Goal: Task Accomplishment & Management: Complete application form

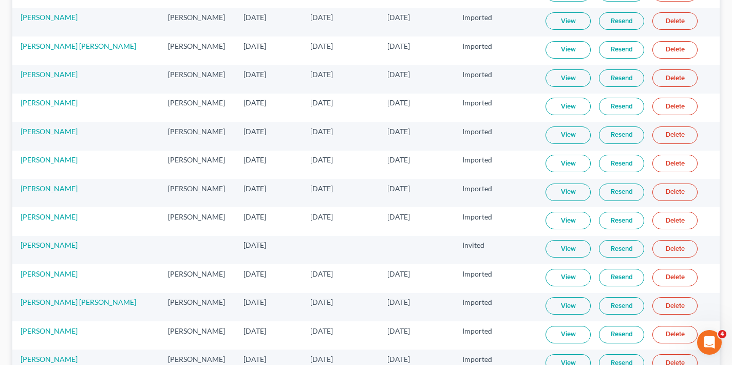
scroll to position [3488, 0]
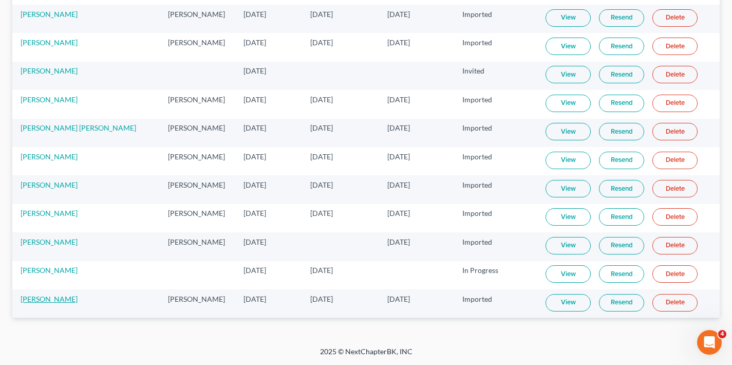
click at [35, 299] on link "[PERSON_NAME]" at bounding box center [49, 298] width 57 height 9
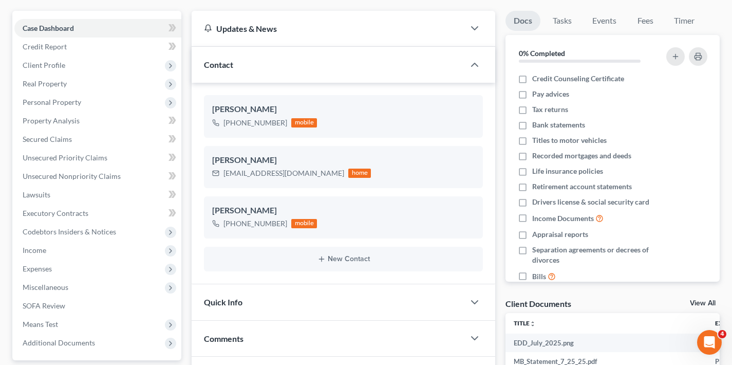
scroll to position [167, 0]
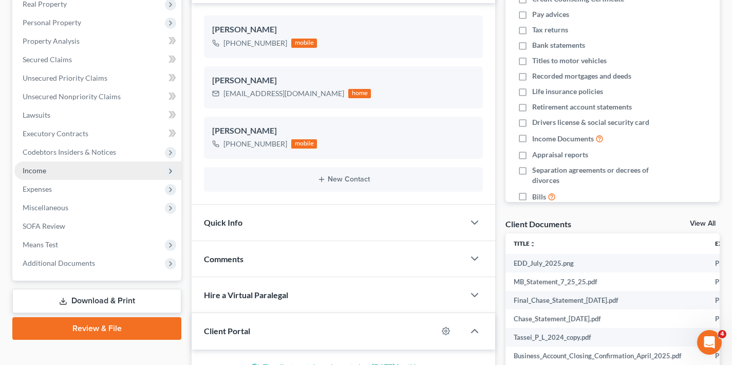
click at [36, 172] on span "Income" at bounding box center [35, 170] width 24 height 9
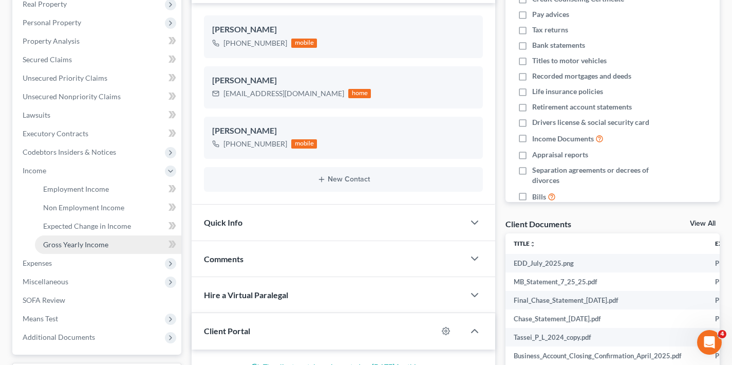
click at [68, 241] on span "Gross Yearly Income" at bounding box center [75, 244] width 65 height 9
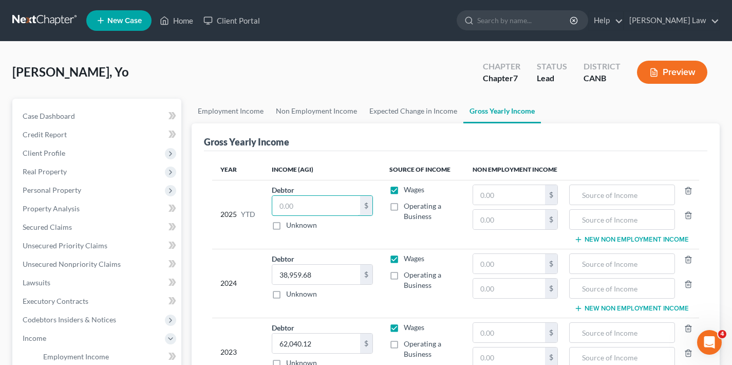
drag, startPoint x: 298, startPoint y: 208, endPoint x: 271, endPoint y: 206, distance: 26.8
click at [271, 206] on td "Debtor $ Unknown Balance Undetermined $ Unknown" at bounding box center [321, 214] width 117 height 69
type input "10,520"
drag, startPoint x: 312, startPoint y: 206, endPoint x: 266, endPoint y: 210, distance: 46.3
click at [266, 210] on td "Debtor 10,520.00 $ Unknown Balance Undetermined 10,520 $ Unknown" at bounding box center [321, 214] width 117 height 69
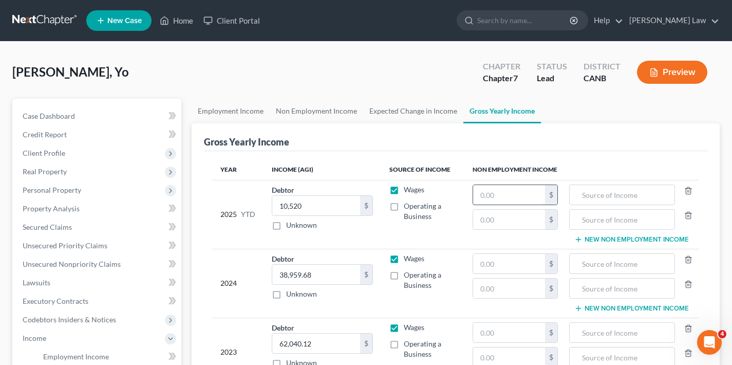
click at [510, 193] on input "text" at bounding box center [509, 195] width 72 height 20
type input "9,520"
click at [603, 198] on input "text" at bounding box center [622, 195] width 95 height 20
type input "unemployment"
drag, startPoint x: 307, startPoint y: 206, endPoint x: 266, endPoint y: 206, distance: 41.6
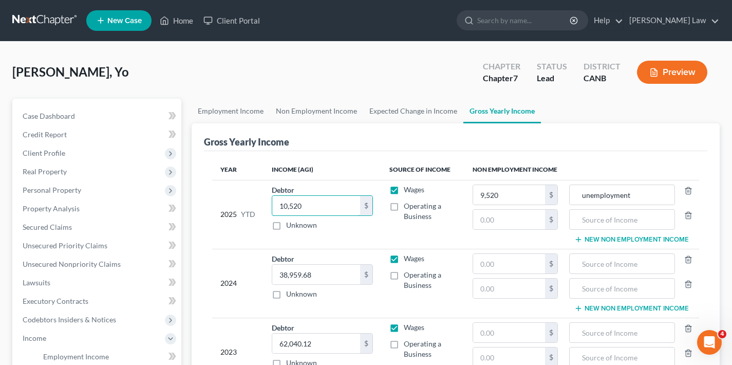
click at [266, 206] on td "Debtor 10,520.00 $ Unknown Balance Undetermined 10,520 $ Unknown" at bounding box center [321, 214] width 117 height 69
type input "1,000"
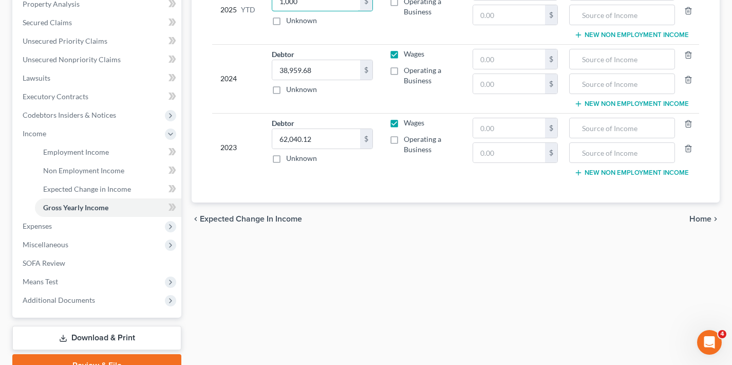
scroll to position [255, 0]
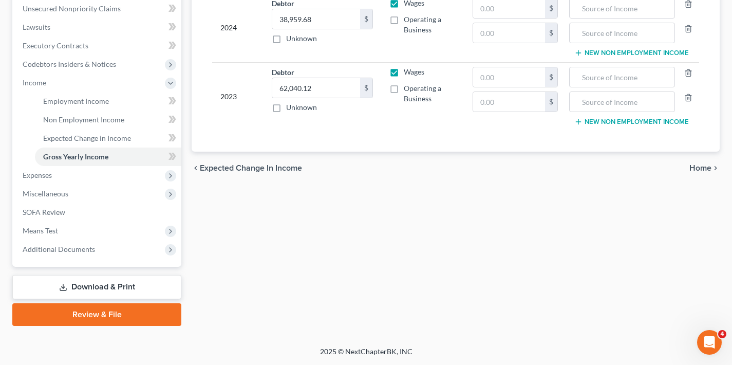
click at [702, 168] on span "Home" at bounding box center [700, 168] width 22 height 8
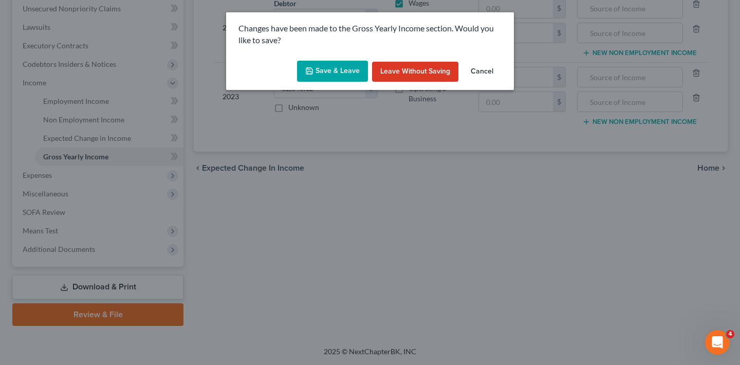
click at [337, 70] on button "Save & Leave" at bounding box center [332, 72] width 71 height 22
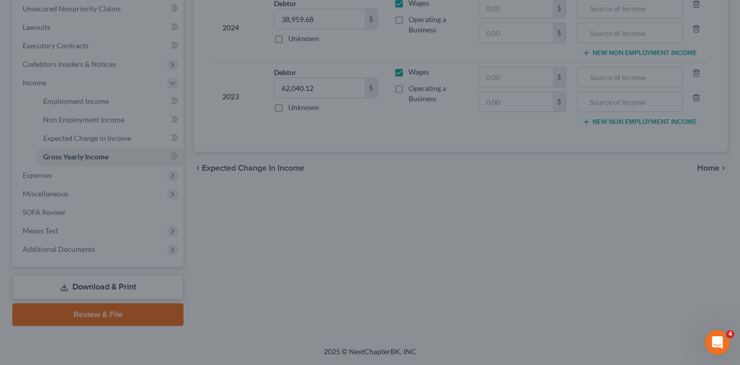
type input "9,520.00"
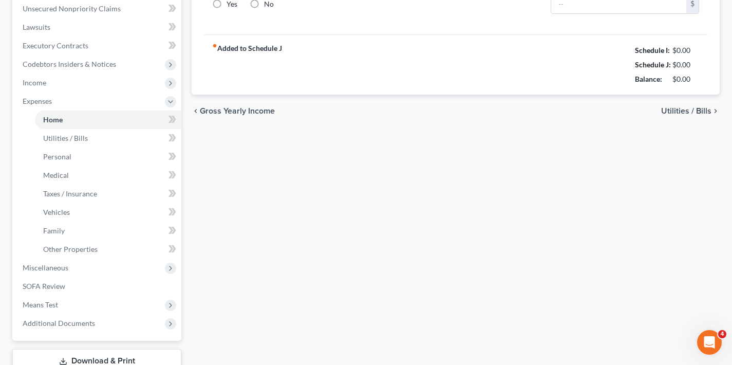
radio input "true"
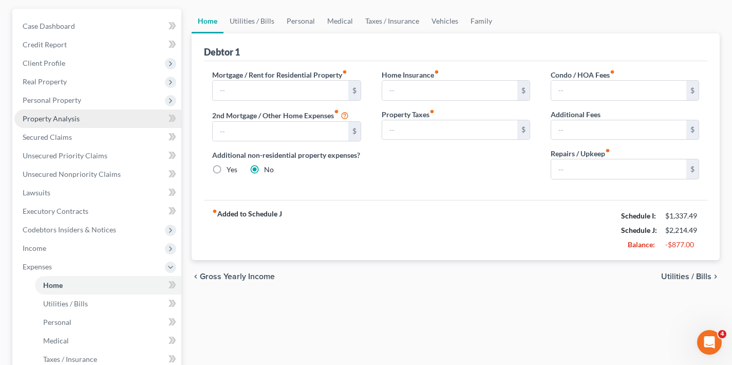
scroll to position [76, 0]
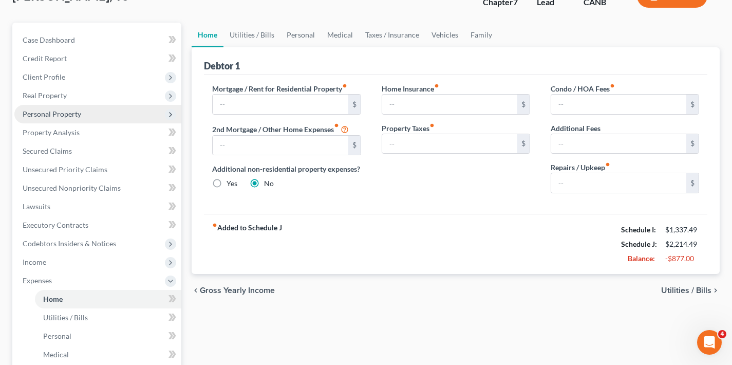
click at [84, 116] on span "Personal Property" at bounding box center [97, 114] width 167 height 18
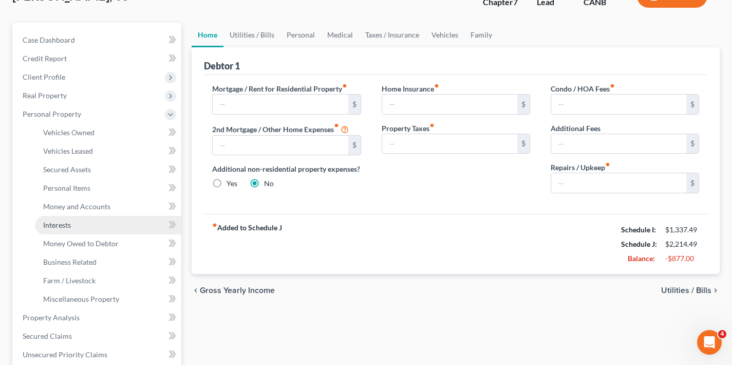
click at [78, 222] on link "Interests" at bounding box center [108, 225] width 146 height 18
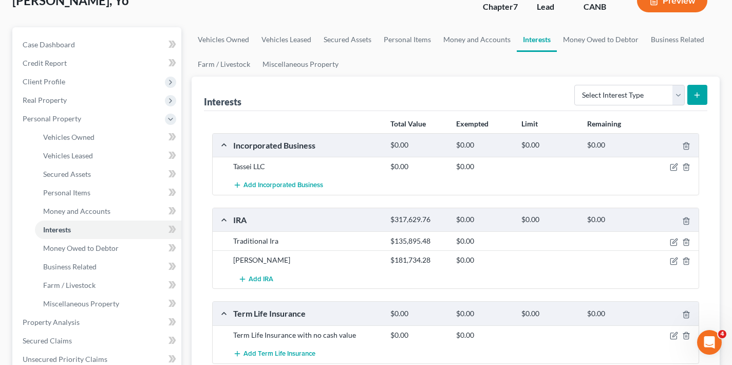
scroll to position [124, 0]
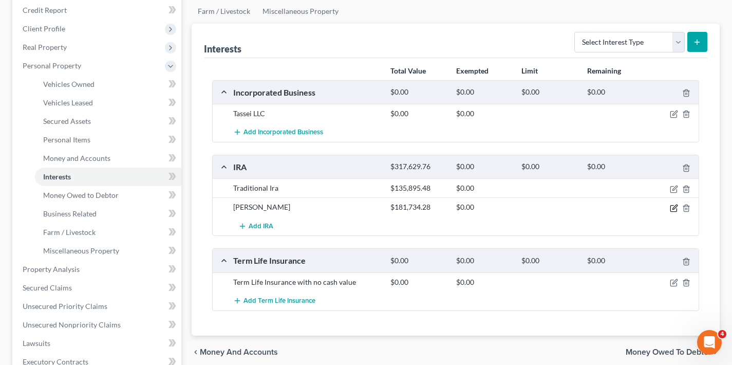
click at [674, 208] on icon "button" at bounding box center [674, 206] width 5 height 5
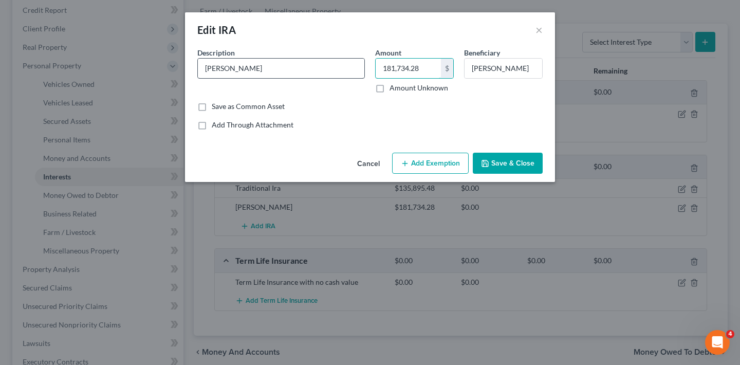
drag, startPoint x: 424, startPoint y: 68, endPoint x: 354, endPoint y: 69, distance: 69.9
click at [354, 69] on div "Description * [PERSON_NAME] 181,734.28 $ Amount Unknown Beneficiary [PERSON_NAM…" at bounding box center [369, 74] width 355 height 54
type input "191,468.81"
click at [518, 161] on button "Save & Close" at bounding box center [508, 164] width 70 height 22
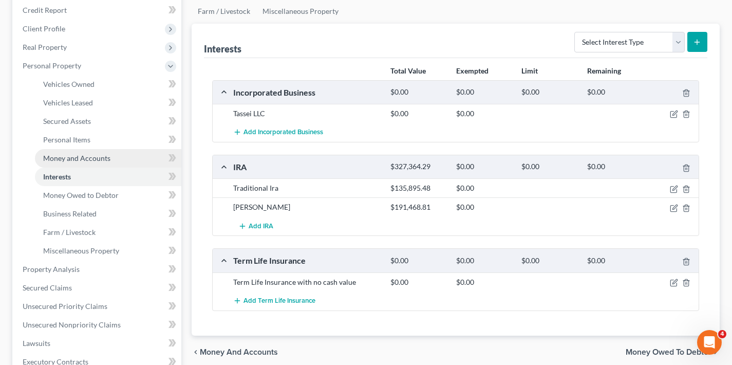
click at [96, 158] on span "Money and Accounts" at bounding box center [76, 158] width 67 height 9
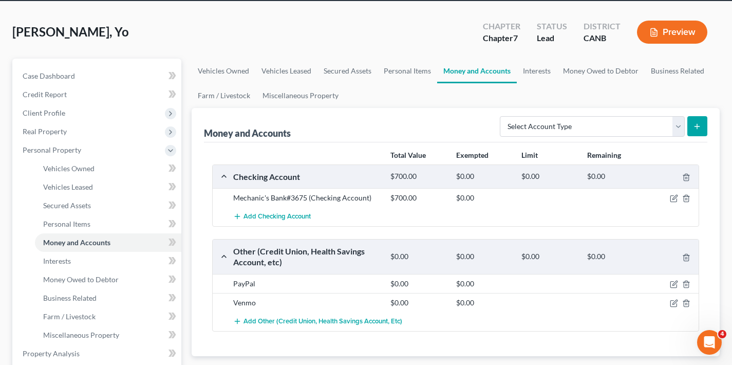
scroll to position [72, 0]
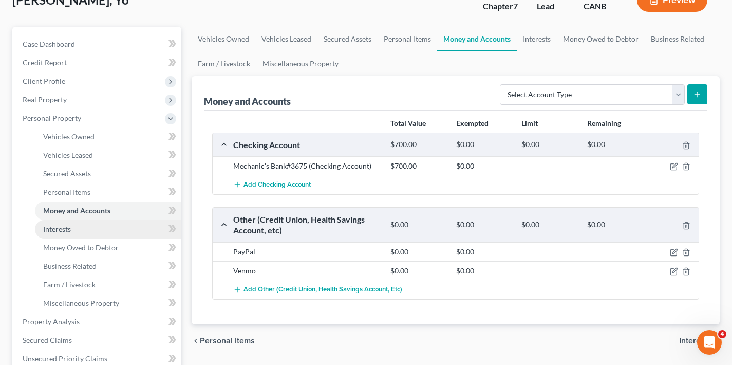
click at [70, 230] on span "Interests" at bounding box center [57, 228] width 28 height 9
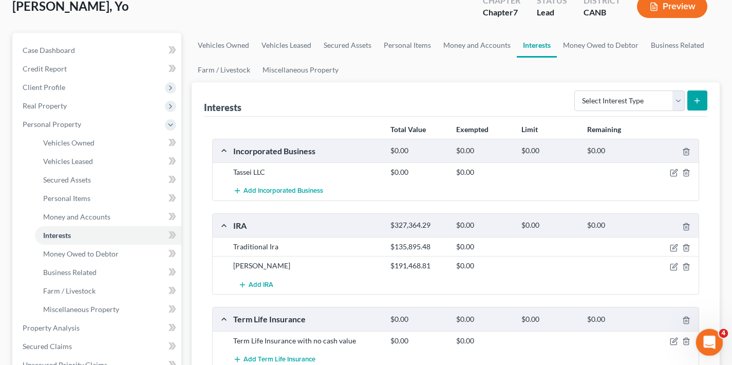
scroll to position [100, 0]
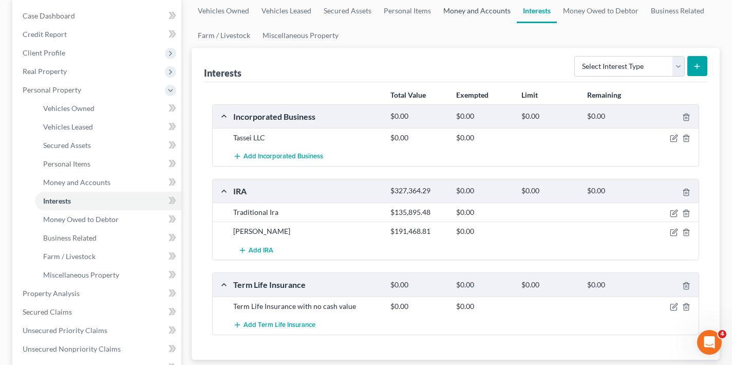
click at [464, 12] on link "Money and Accounts" at bounding box center [477, 10] width 80 height 25
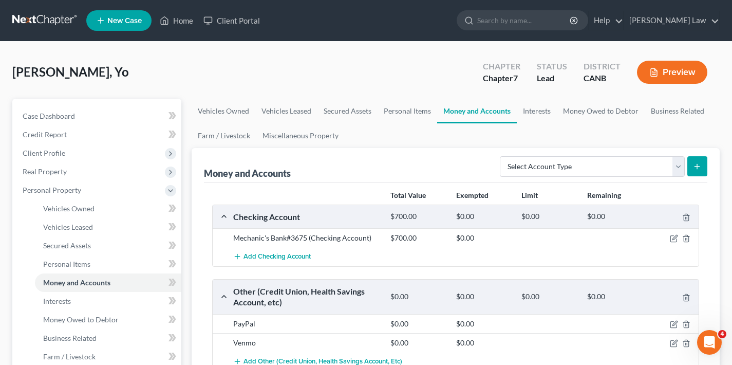
scroll to position [2, 0]
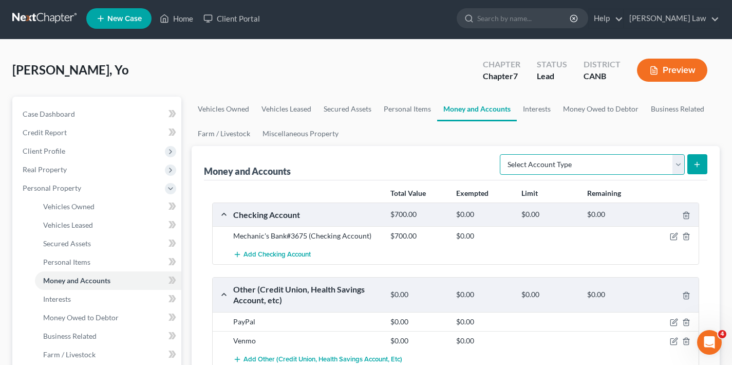
select select "brokerage"
click at [699, 166] on icon "submit" at bounding box center [697, 164] width 8 height 8
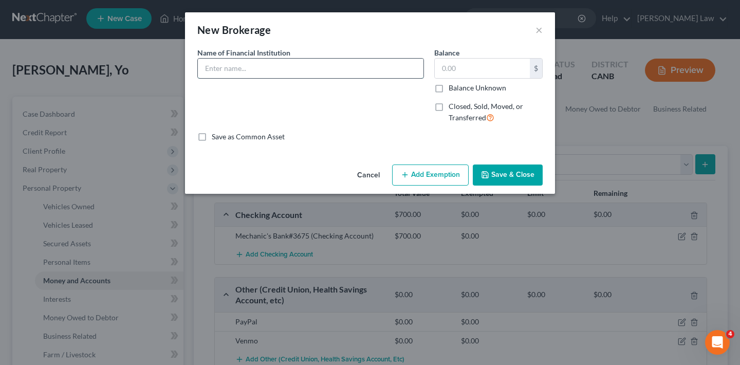
click at [303, 69] on input "text" at bounding box center [310, 69] width 225 height 20
drag, startPoint x: 303, startPoint y: 69, endPoint x: 498, endPoint y: 69, distance: 194.7
click at [498, 69] on input "text" at bounding box center [482, 69] width 95 height 20
click at [205, 68] on input "Trade" at bounding box center [310, 69] width 225 height 20
type input "ETrade"
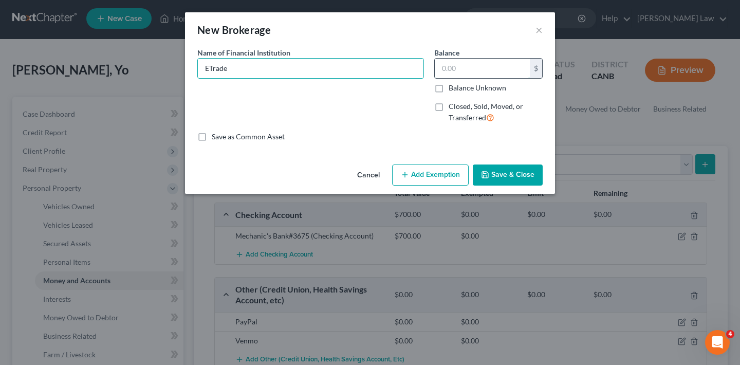
click at [463, 65] on input "text" at bounding box center [482, 69] width 95 height 20
type input "13.22"
click at [512, 176] on button "Save & Close" at bounding box center [508, 175] width 70 height 22
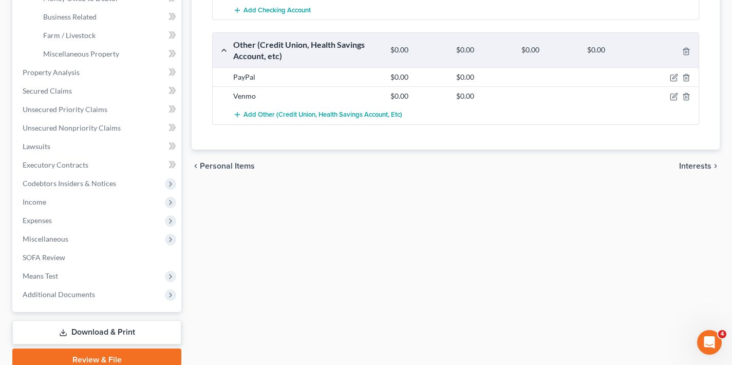
scroll to position [335, 0]
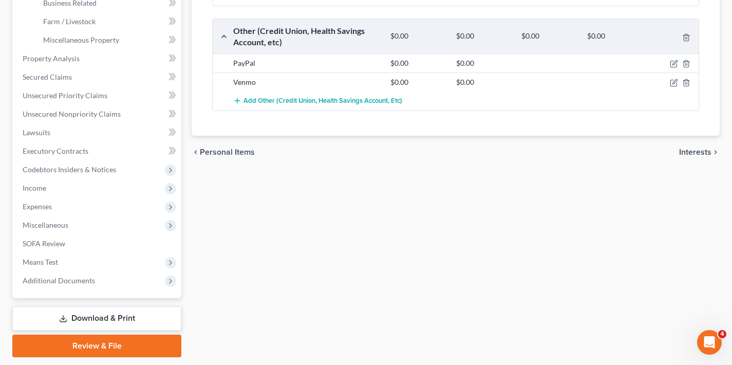
click at [698, 153] on span "Interests" at bounding box center [695, 152] width 32 height 8
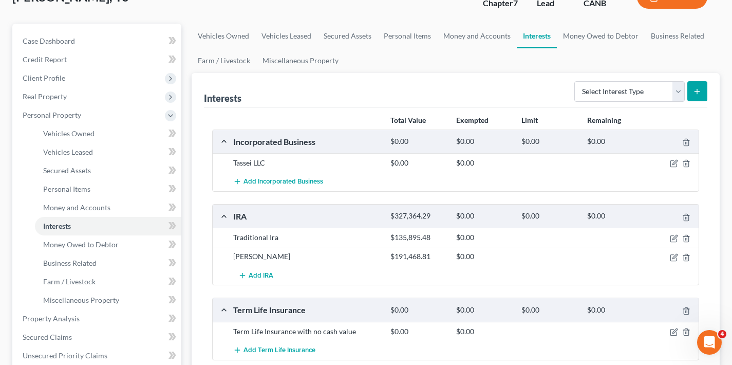
scroll to position [78, 0]
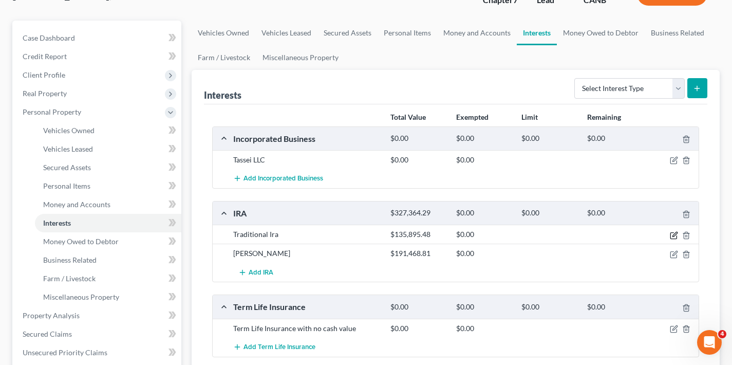
click at [675, 235] on icon "button" at bounding box center [674, 235] width 8 height 8
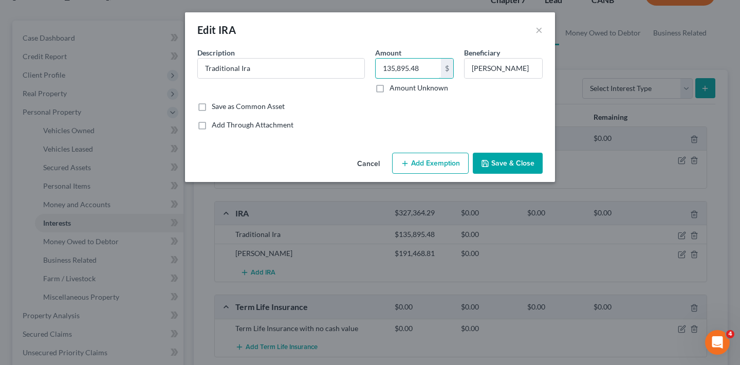
drag, startPoint x: 423, startPoint y: 66, endPoint x: 371, endPoint y: 69, distance: 51.4
click at [371, 69] on div "Amount 135,895.48 $ Amount Unknown" at bounding box center [414, 70] width 89 height 46
type input "143,411.22"
click at [499, 164] on button "Save & Close" at bounding box center [508, 164] width 70 height 22
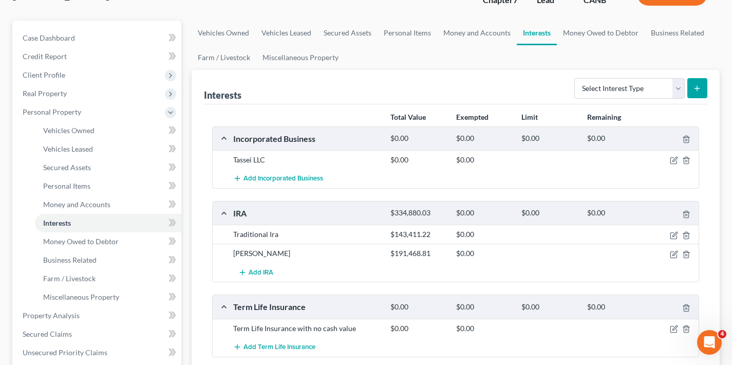
scroll to position [166, 0]
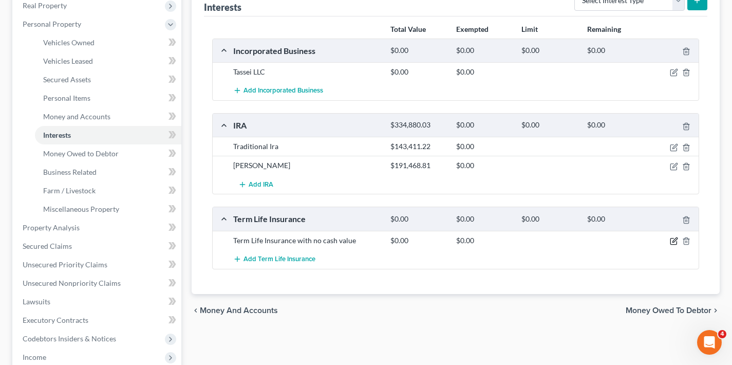
click at [672, 240] on icon "button" at bounding box center [674, 241] width 8 height 8
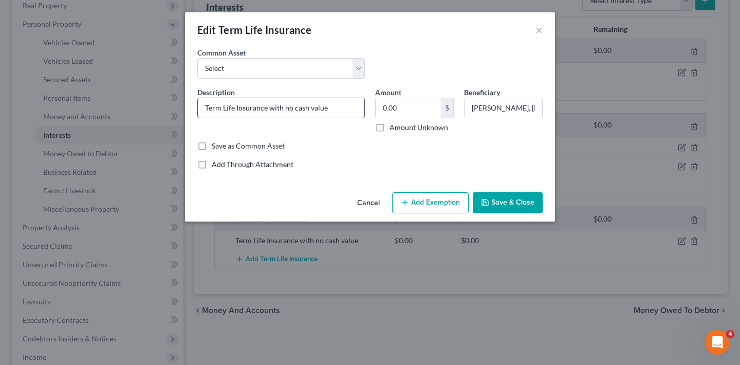
click at [206, 109] on input "Term Life Insurance with no cash value" at bounding box center [281, 108] width 166 height 20
type input "SBLI Term Life Insurance with no cash value"
click at [529, 203] on button "Save & Close" at bounding box center [508, 203] width 70 height 22
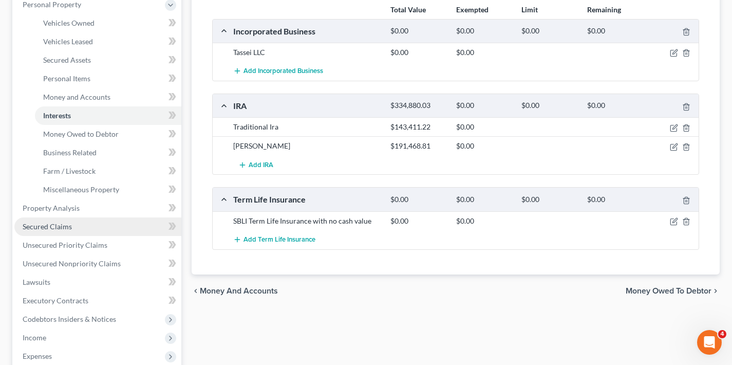
scroll to position [238, 0]
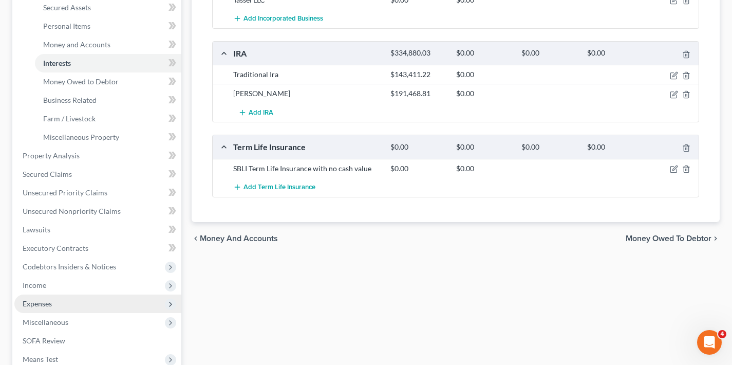
click at [74, 304] on span "Expenses" at bounding box center [97, 303] width 167 height 18
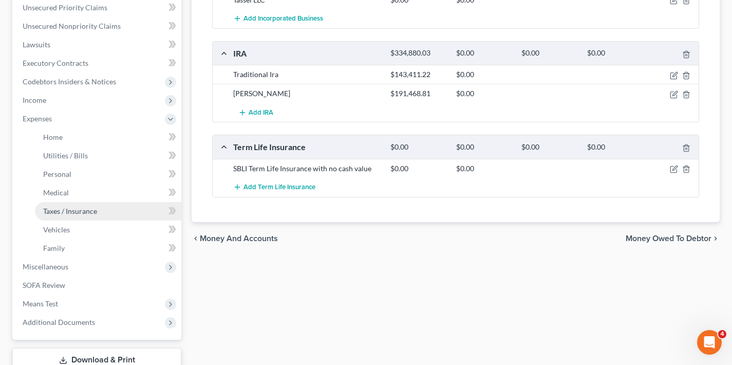
click at [83, 213] on span "Taxes / Insurance" at bounding box center [70, 210] width 54 height 9
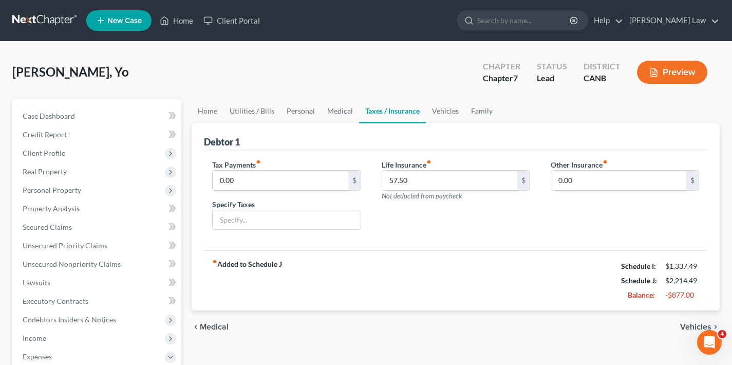
scroll to position [58, 0]
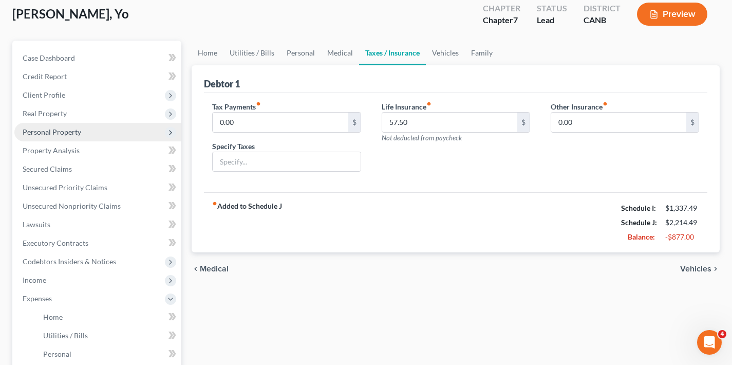
click at [64, 131] on span "Personal Property" at bounding box center [52, 131] width 59 height 9
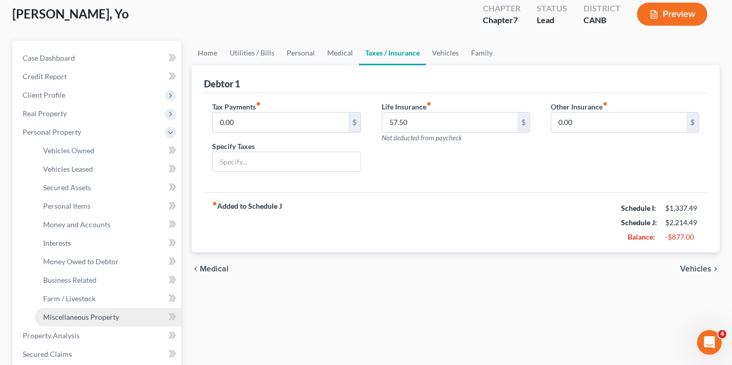
click at [79, 319] on span "Miscellaneous Property" at bounding box center [81, 316] width 76 height 9
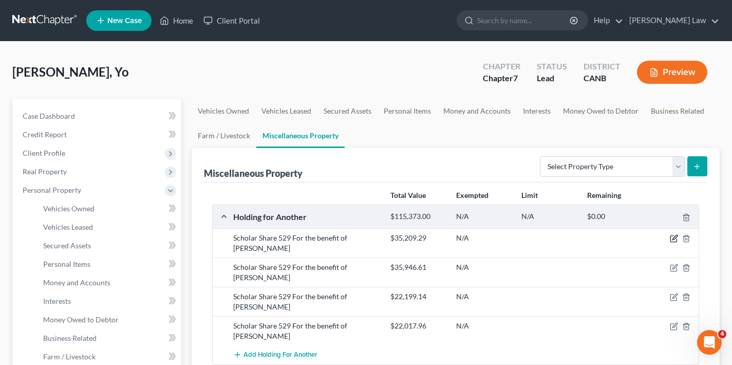
click at [673, 237] on icon "button" at bounding box center [674, 238] width 8 height 8
select select "4"
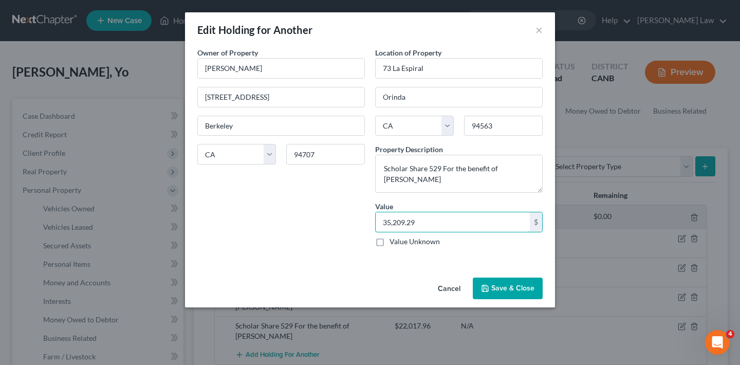
drag, startPoint x: 411, startPoint y: 225, endPoint x: 361, endPoint y: 225, distance: 50.3
click at [361, 225] on div "Owner of Property * Yo Akino [GEOGRAPHIC_DATA] [US_STATE] AK [GEOGRAPHIC_DATA] …" at bounding box center [369, 151] width 355 height 208
type input "37,141.54"
click at [515, 290] on button "Save & Close" at bounding box center [508, 288] width 70 height 22
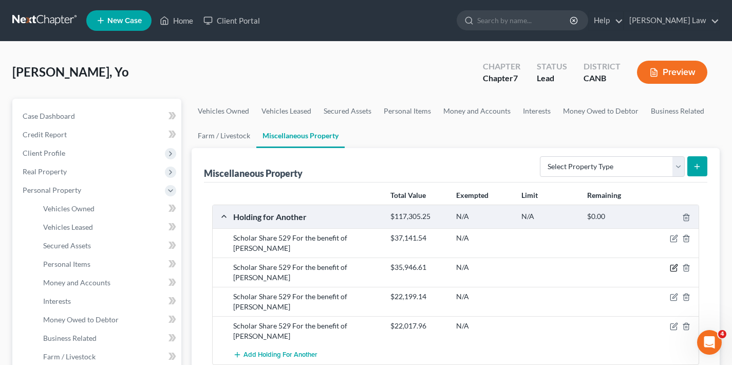
click at [674, 263] on icon "button" at bounding box center [674, 267] width 8 height 8
select select "4"
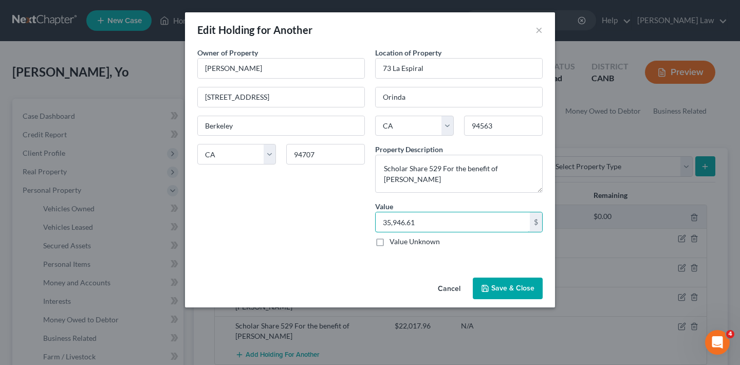
drag, startPoint x: 420, startPoint y: 224, endPoint x: 368, endPoint y: 224, distance: 51.9
click at [368, 224] on div "Owner of Property * Yo Akino [GEOGRAPHIC_DATA] [US_STATE] AK [GEOGRAPHIC_DATA] …" at bounding box center [369, 151] width 355 height 208
type input "37,919.33"
click at [504, 286] on button "Save & Close" at bounding box center [508, 288] width 70 height 22
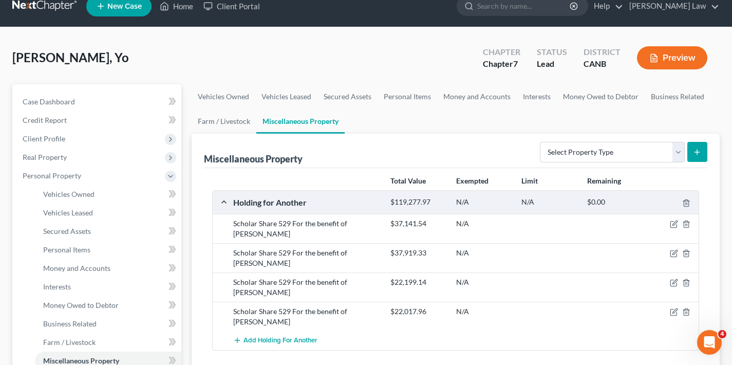
scroll to position [36, 0]
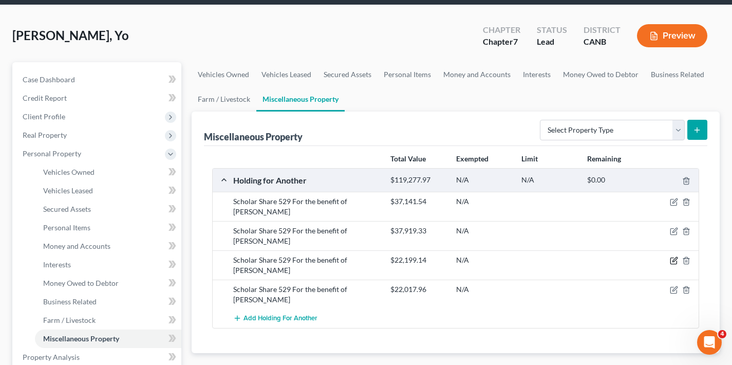
click at [672, 256] on icon "button" at bounding box center [674, 260] width 8 height 8
select select "4"
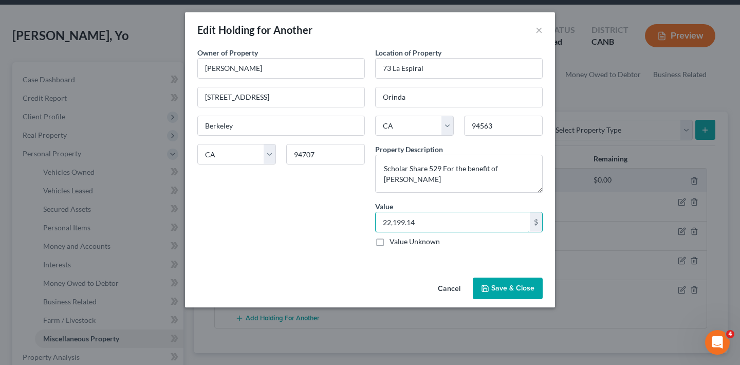
drag, startPoint x: 417, startPoint y: 221, endPoint x: 360, endPoint y: 222, distance: 57.0
click at [360, 222] on div "Owner of Property * Yo Akino [GEOGRAPHIC_DATA] [US_STATE] AK [GEOGRAPHIC_DATA] …" at bounding box center [369, 151] width 355 height 208
type input "23,417.41"
click at [525, 287] on button "Save & Close" at bounding box center [508, 288] width 70 height 22
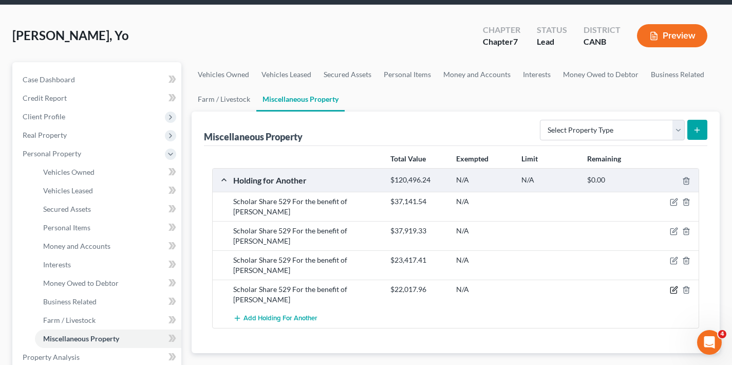
click at [673, 287] on icon "button" at bounding box center [674, 289] width 5 height 5
select select "4"
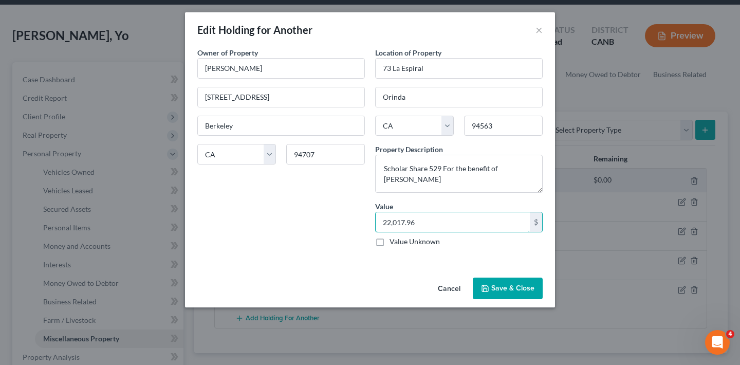
drag, startPoint x: 409, startPoint y: 223, endPoint x: 364, endPoint y: 223, distance: 45.2
click at [364, 223] on div "Owner of Property * Yo Akino [GEOGRAPHIC_DATA] [US_STATE] AK [GEOGRAPHIC_DATA] …" at bounding box center [369, 151] width 355 height 208
type input "23,226.28"
click at [513, 287] on button "Save & Close" at bounding box center [508, 288] width 70 height 22
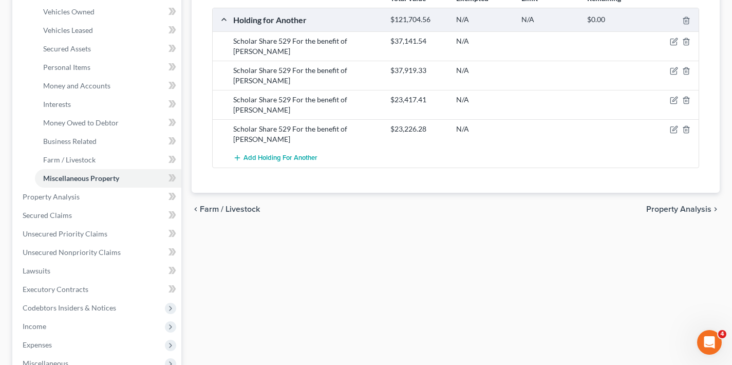
scroll to position [219, 0]
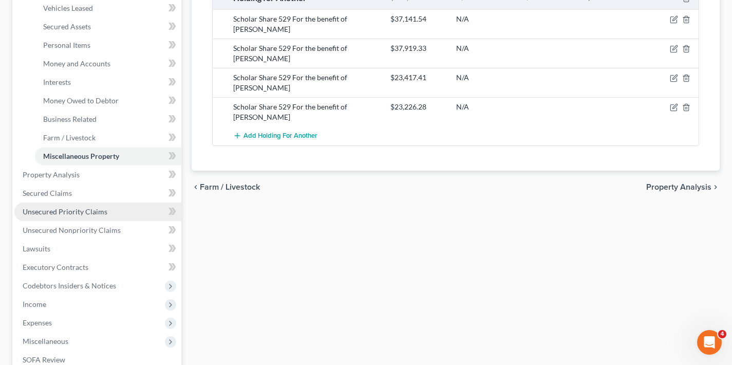
click at [62, 213] on span "Unsecured Priority Claims" at bounding box center [65, 211] width 85 height 9
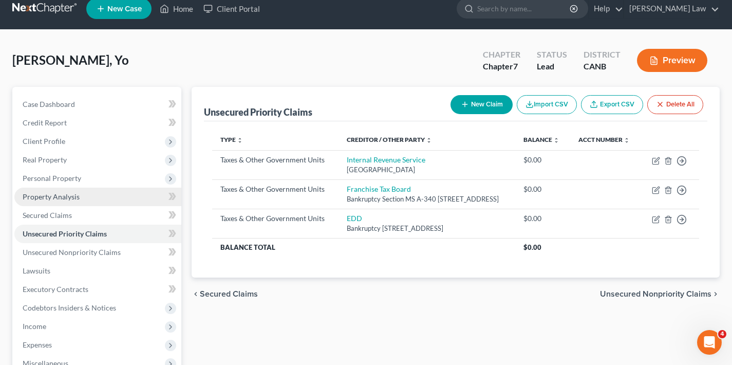
scroll to position [94, 0]
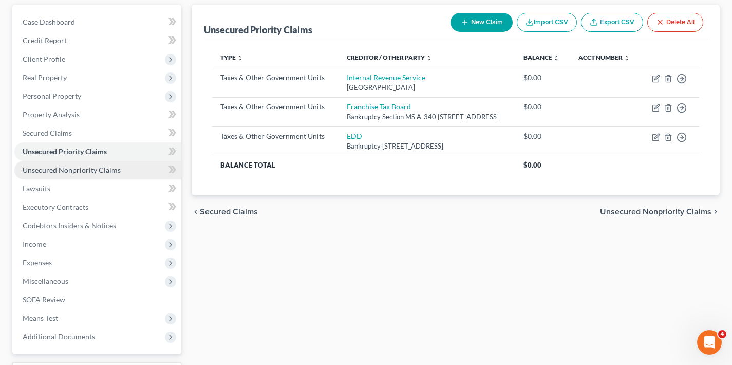
click at [70, 172] on span "Unsecured Nonpriority Claims" at bounding box center [72, 169] width 98 height 9
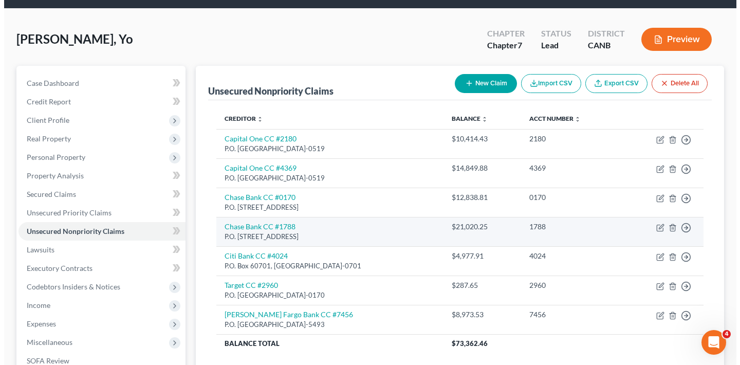
scroll to position [107, 0]
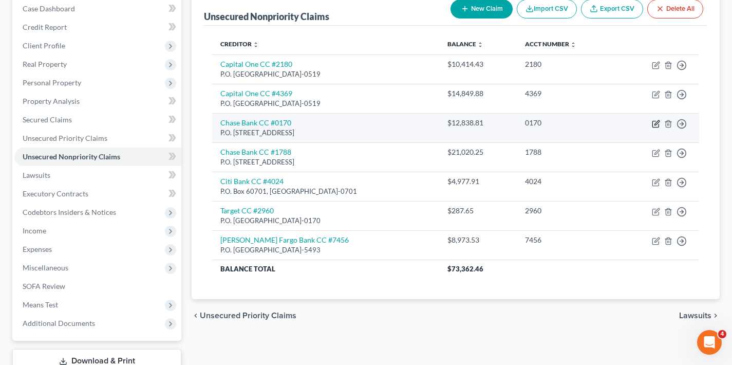
click at [656, 121] on icon "button" at bounding box center [656, 124] width 8 height 8
select select "14"
select select "2"
select select "0"
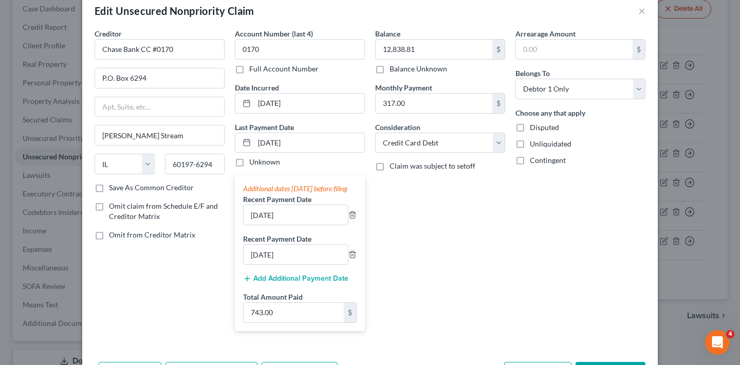
scroll to position [0, 0]
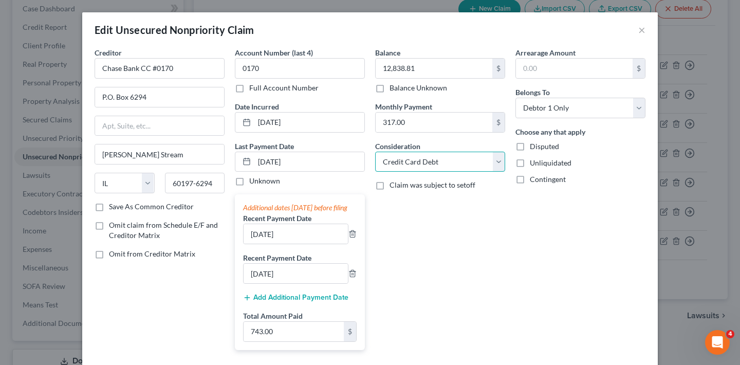
select select "14"
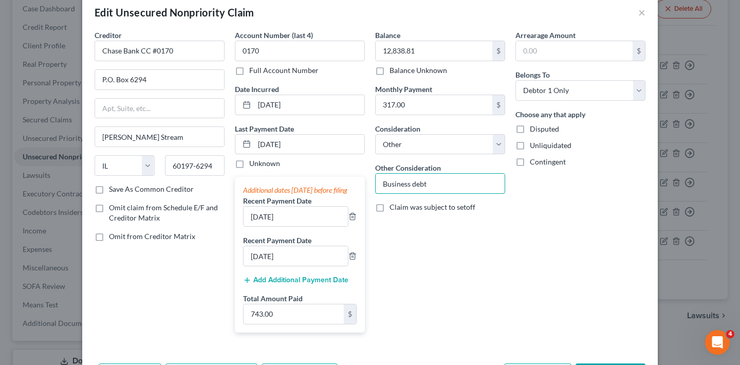
scroll to position [47, 0]
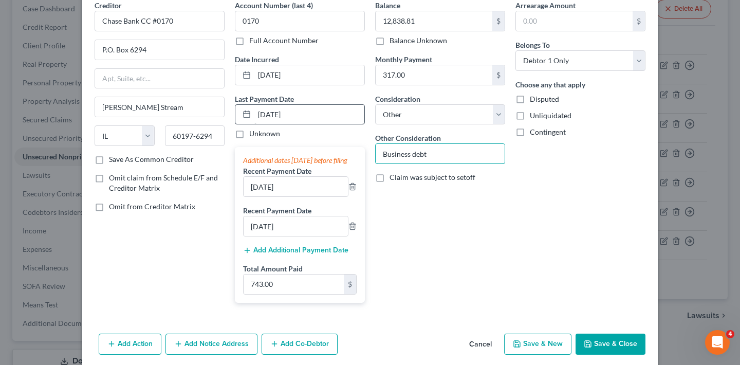
type input "Business debt"
click at [308, 117] on input "[DATE]" at bounding box center [309, 115] width 110 height 20
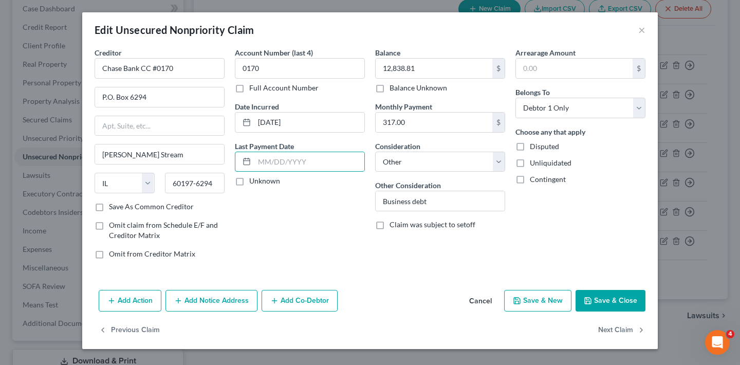
click at [611, 302] on button "Save & Close" at bounding box center [610, 301] width 70 height 22
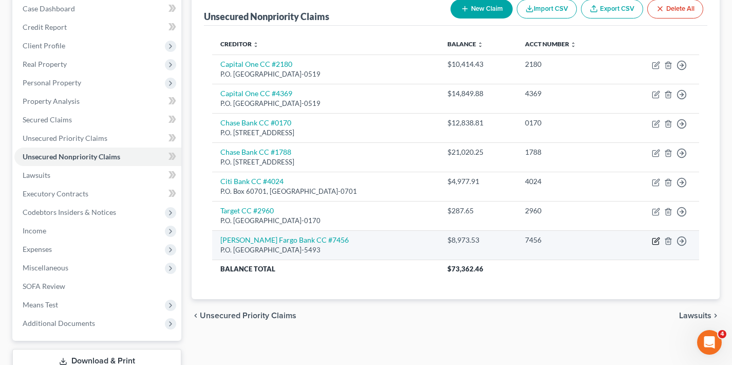
click at [656, 238] on icon "button" at bounding box center [656, 241] width 8 height 8
select select "4"
select select "2"
select select "0"
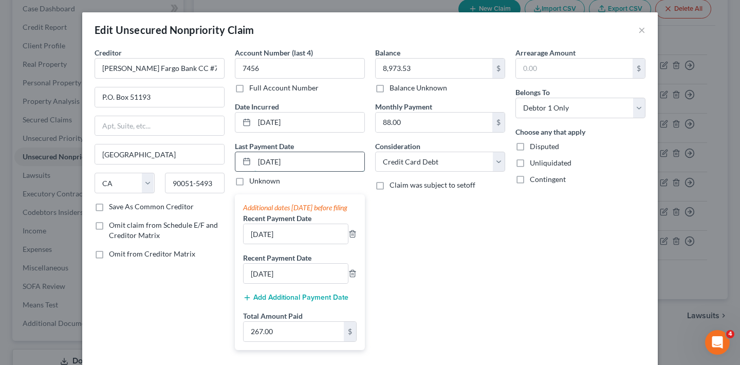
click at [294, 164] on input "[DATE]" at bounding box center [309, 162] width 110 height 20
click at [295, 164] on input "[DATE]" at bounding box center [309, 162] width 110 height 20
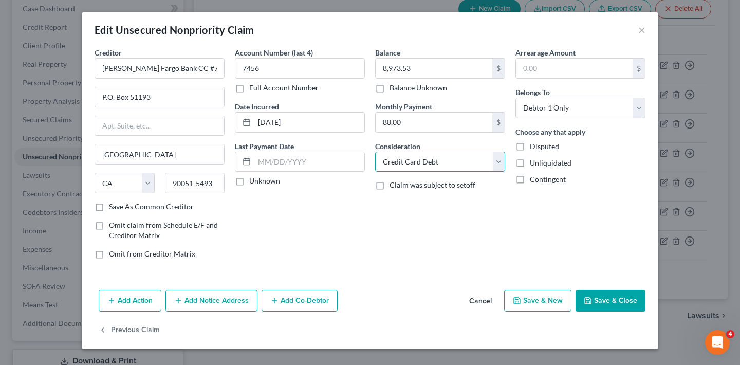
select select "14"
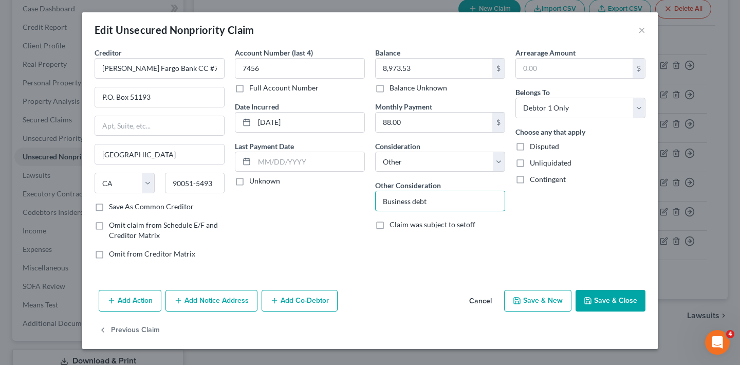
type input "Business debt"
click at [615, 297] on button "Save & Close" at bounding box center [610, 301] width 70 height 22
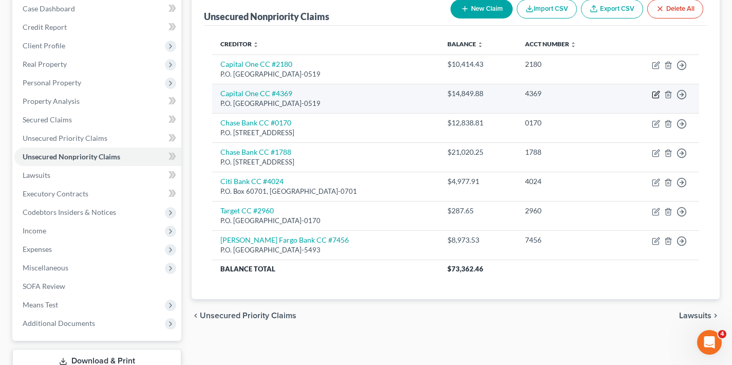
click at [656, 92] on icon "button" at bounding box center [656, 94] width 8 height 8
select select "4"
select select "2"
select select "0"
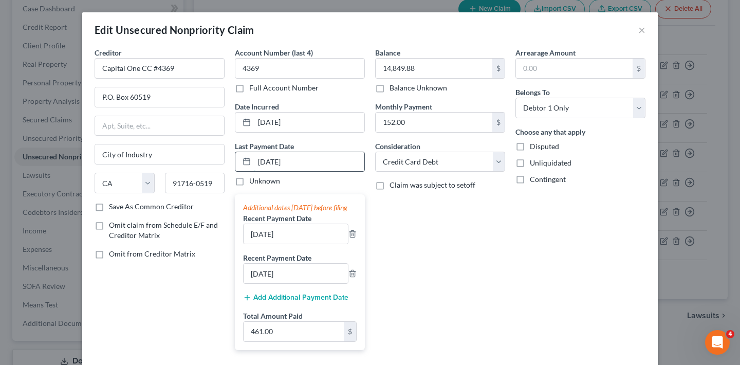
click at [303, 166] on input "[DATE]" at bounding box center [309, 162] width 110 height 20
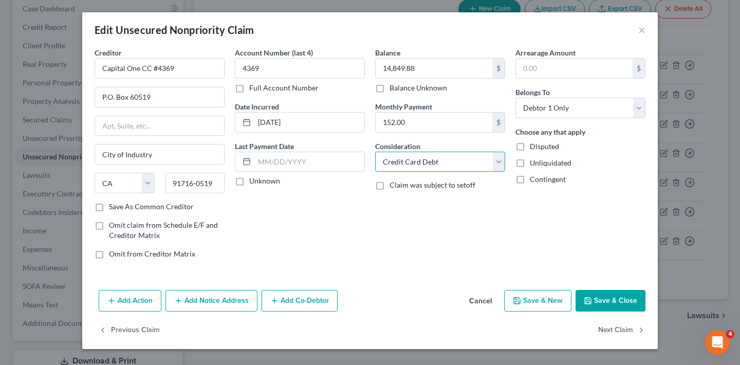
select select "14"
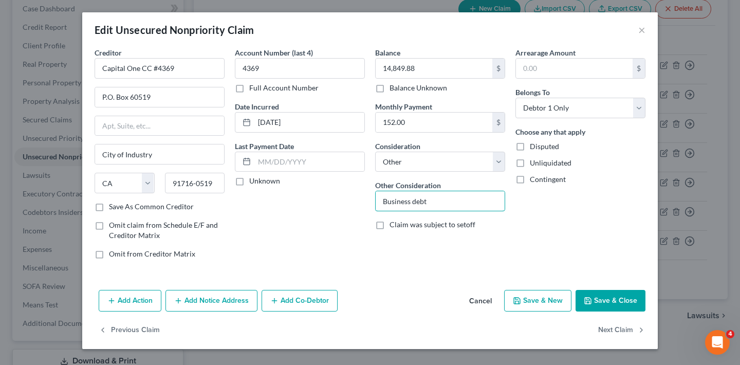
type input "Business debt"
click at [612, 300] on button "Save & Close" at bounding box center [610, 301] width 70 height 22
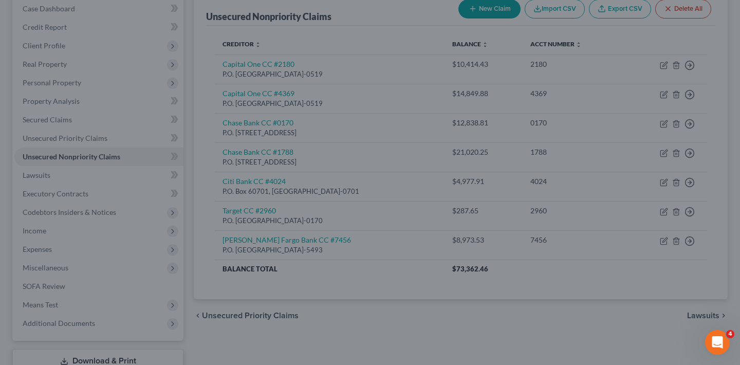
type input "0"
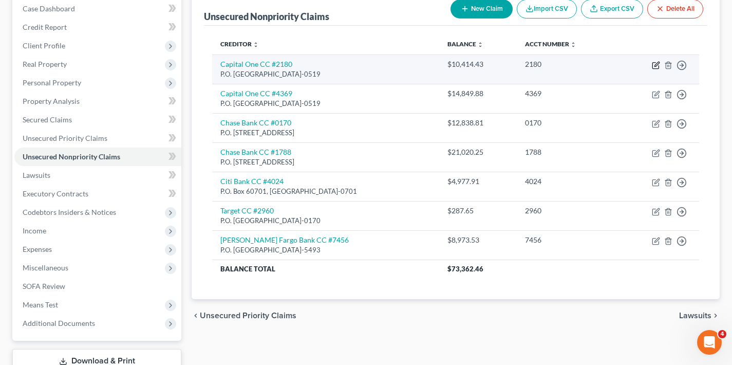
click at [656, 63] on icon "button" at bounding box center [656, 65] width 8 height 8
select select "4"
select select "2"
select select "0"
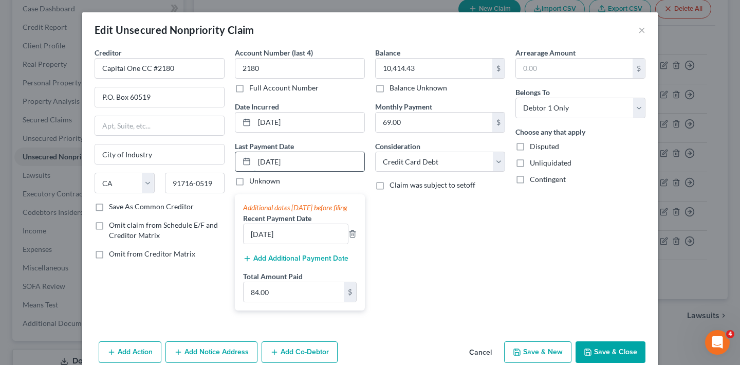
click at [289, 165] on input "[DATE]" at bounding box center [309, 162] width 110 height 20
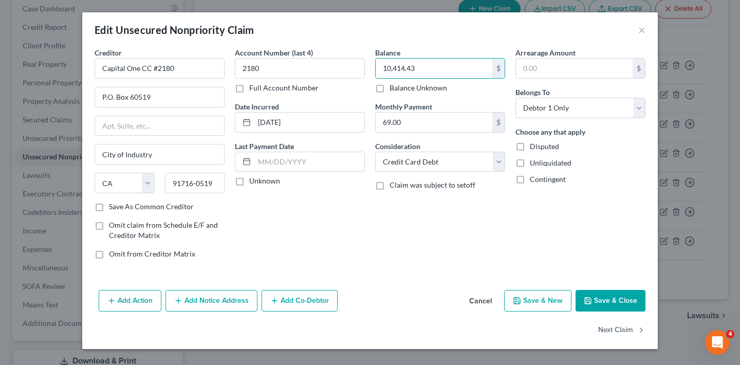
drag, startPoint x: 423, startPoint y: 70, endPoint x: 366, endPoint y: 70, distance: 57.0
click at [366, 70] on div "Creditor * Capital One CC #2180 P.O. Box 60519 City of Industry State [US_STATE…" at bounding box center [369, 157] width 561 height 220
click at [640, 33] on button "×" at bounding box center [641, 30] width 7 height 12
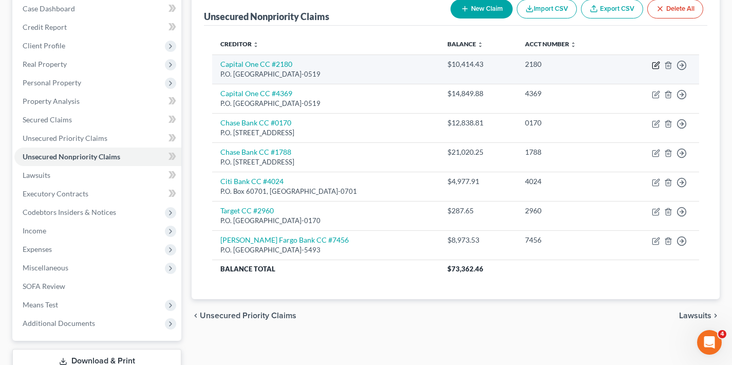
click at [655, 67] on icon "button" at bounding box center [656, 65] width 8 height 8
select select "4"
select select "2"
select select "0"
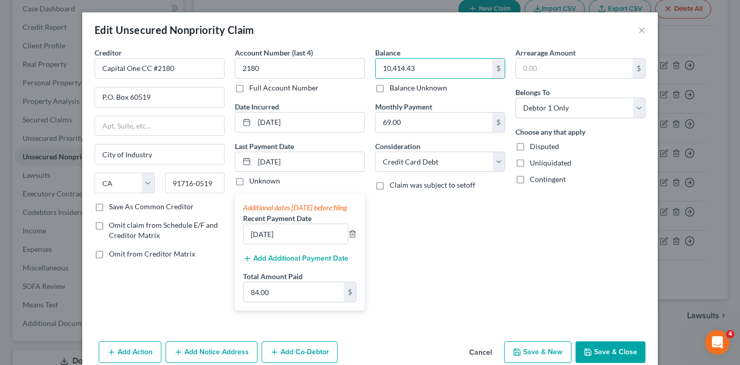
drag, startPoint x: 385, startPoint y: 68, endPoint x: 366, endPoint y: 68, distance: 19.0
click at [370, 68] on div "Balance 10,414.43 $ Balance Unknown Balance Undetermined 10,414.43 $ Balance Un…" at bounding box center [440, 182] width 140 height 271
type input "10,987"
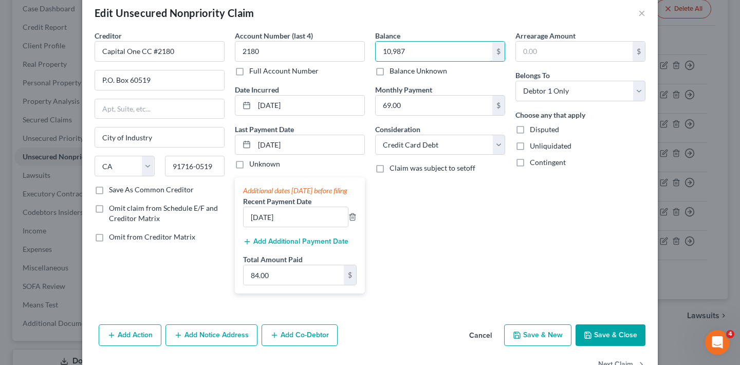
scroll to position [56, 0]
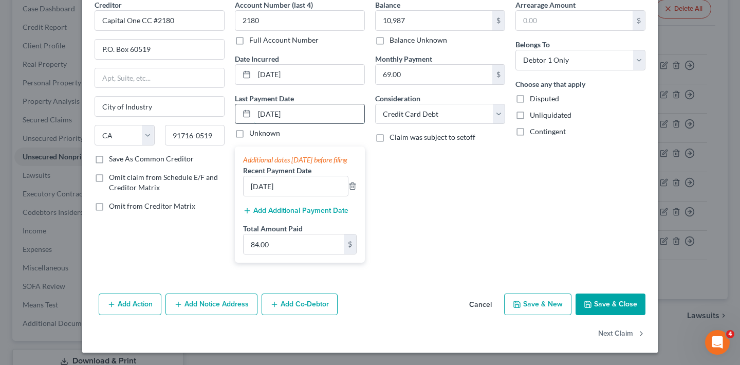
click at [316, 108] on input "[DATE]" at bounding box center [309, 114] width 110 height 20
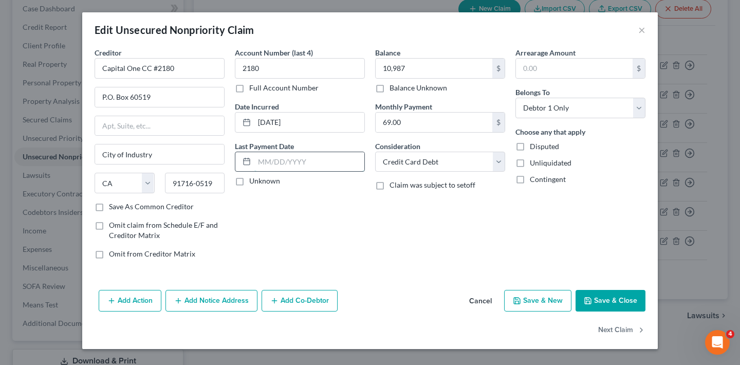
scroll to position [0, 0]
click at [613, 299] on button "Save & Close" at bounding box center [610, 301] width 70 height 22
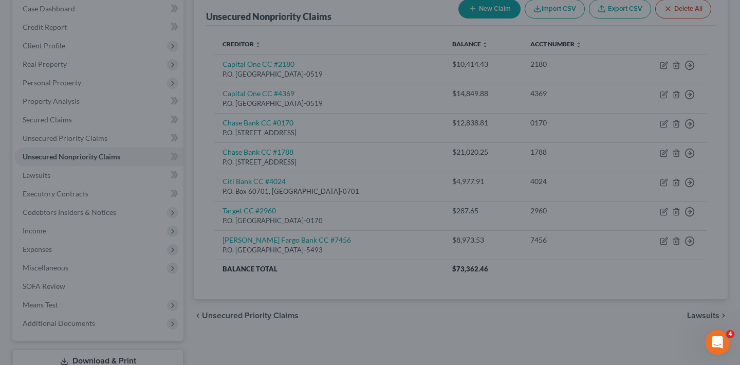
type input "10,987.00"
type input "0"
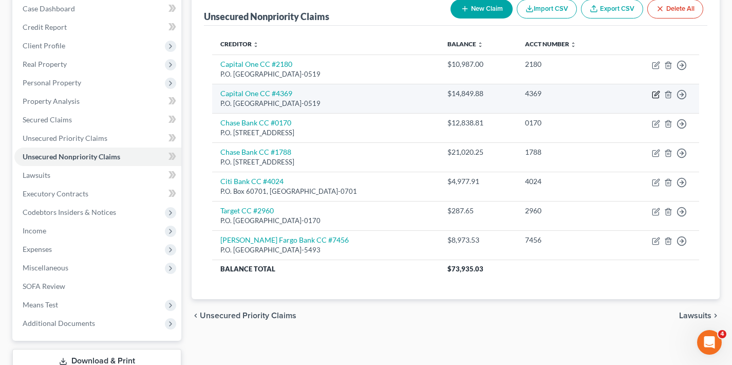
click at [655, 93] on icon "button" at bounding box center [656, 94] width 8 height 8
select select "4"
select select "14"
select select "0"
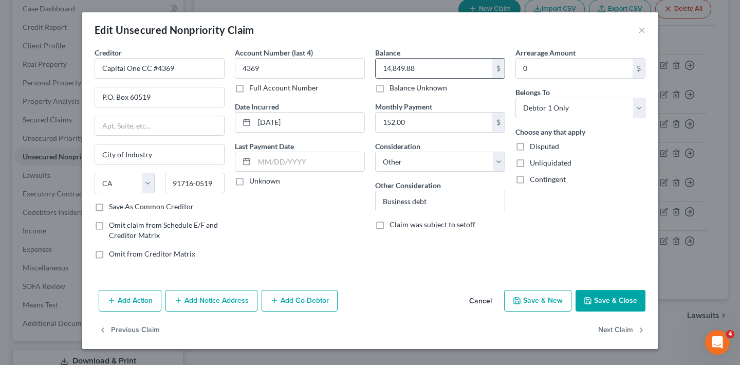
drag, startPoint x: 424, startPoint y: 68, endPoint x: 392, endPoint y: 68, distance: 31.8
click at [392, 68] on input "14,849.88" at bounding box center [433, 69] width 117 height 20
type input "14,892"
click at [623, 302] on button "Save & Close" at bounding box center [610, 301] width 70 height 22
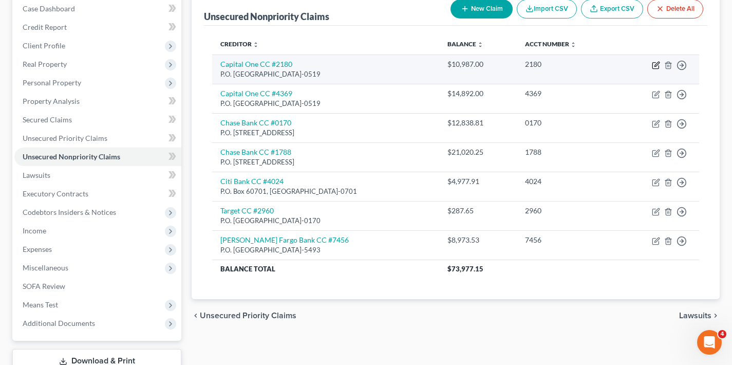
click at [656, 65] on icon "button" at bounding box center [656, 64] width 5 height 5
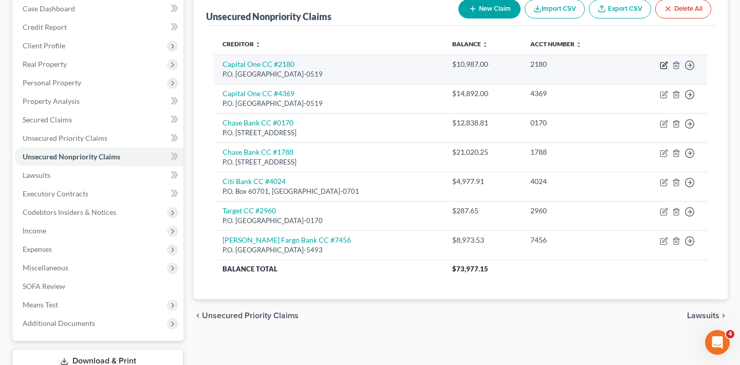
select select "4"
select select "2"
select select "0"
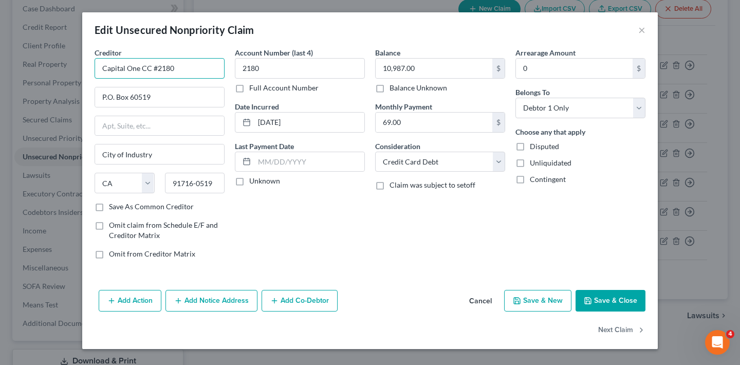
click at [189, 68] on input "Capital One CC #2180" at bounding box center [160, 68] width 130 height 21
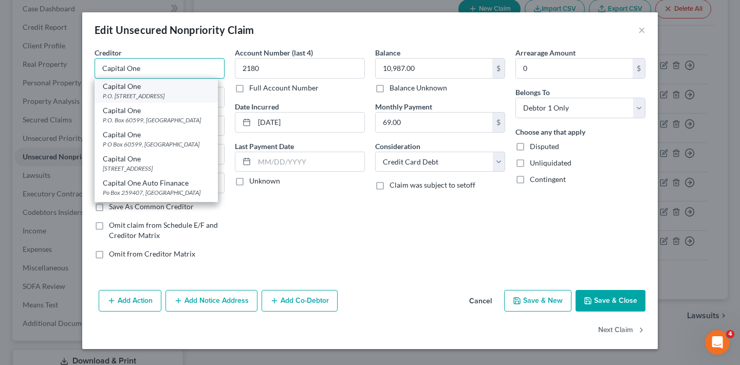
type input "Capital One"
click at [135, 89] on div "Capital One" at bounding box center [156, 86] width 107 height 10
type input "P.O. Box 31293"
type input "[GEOGRAPHIC_DATA]"
select select "46"
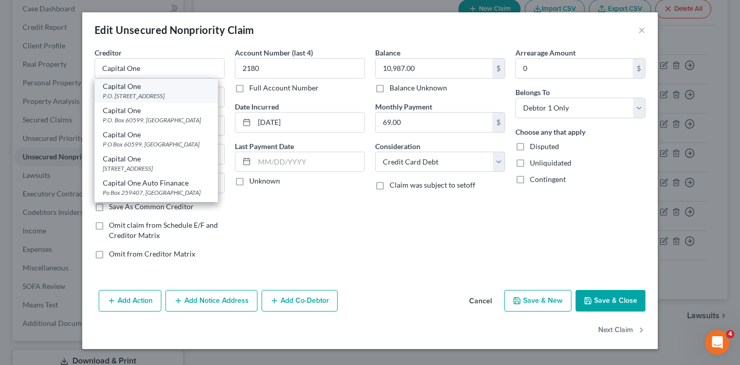
type input "84131"
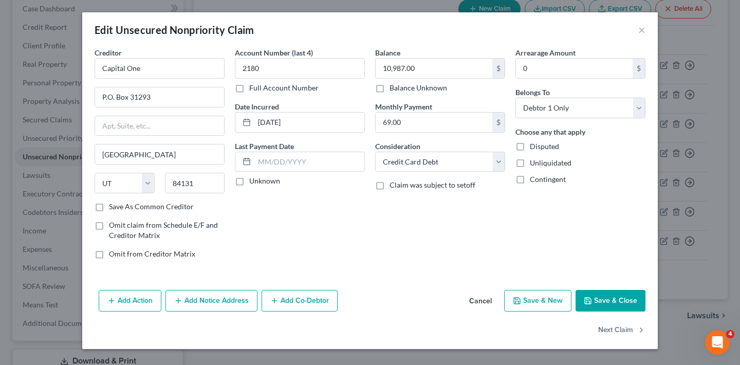
click at [616, 297] on button "Save & Close" at bounding box center [610, 301] width 70 height 22
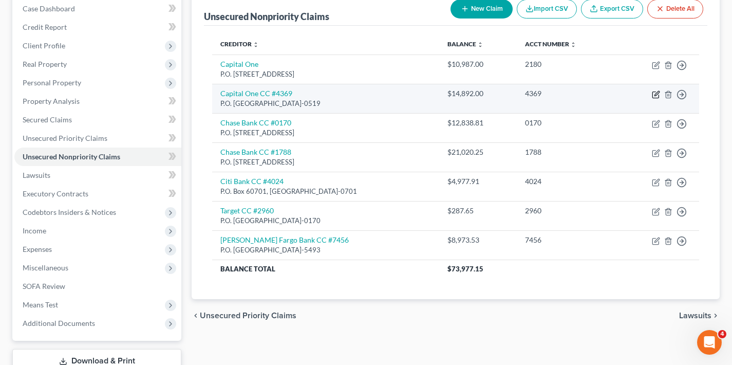
click at [657, 93] on icon "button" at bounding box center [656, 94] width 8 height 8
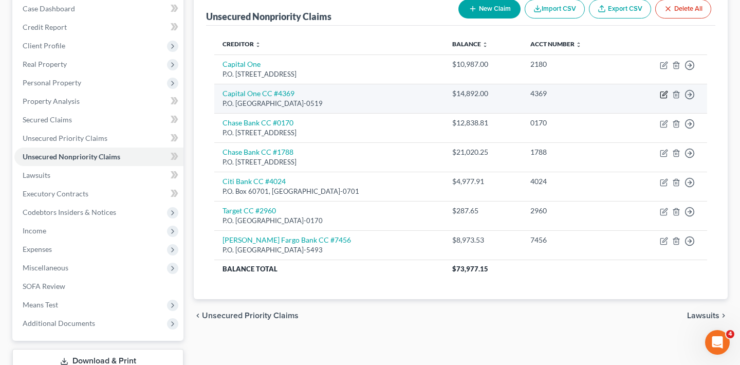
select select "4"
select select "14"
select select "0"
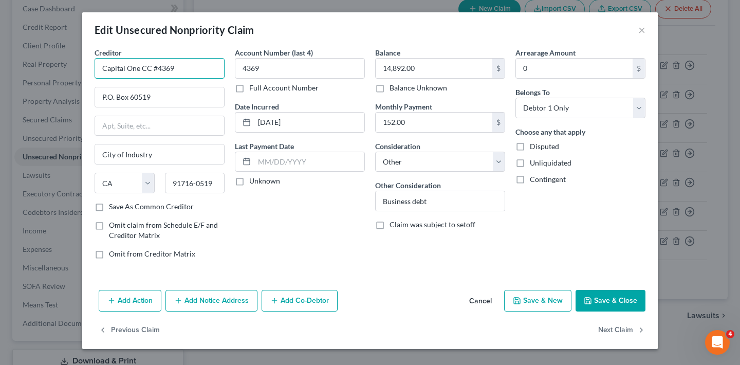
click at [198, 68] on input "Capital One CC #4369" at bounding box center [160, 68] width 130 height 21
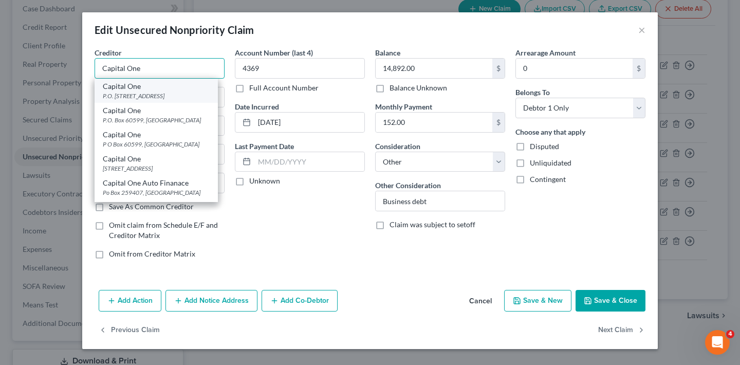
type input "Capital One"
click at [156, 88] on div "Capital One" at bounding box center [156, 86] width 107 height 10
type input "P.O. Box 31293"
type input "[GEOGRAPHIC_DATA]"
select select "46"
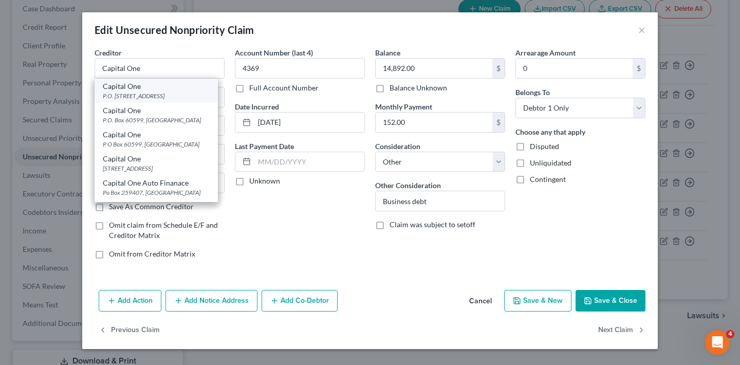
type input "84131"
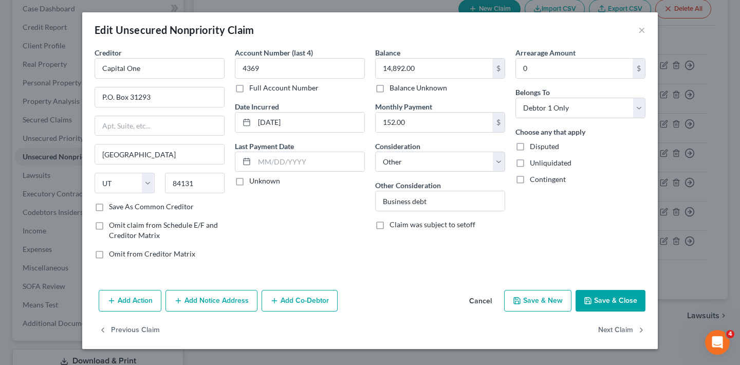
click at [602, 298] on button "Save & Close" at bounding box center [610, 301] width 70 height 22
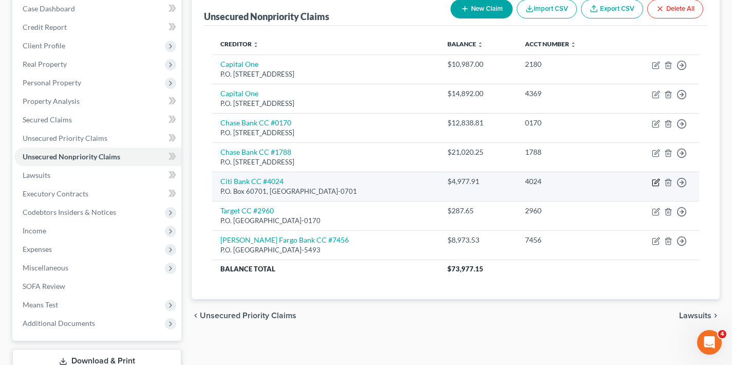
click at [657, 181] on icon "button" at bounding box center [656, 181] width 5 height 5
select select "4"
select select "2"
select select "0"
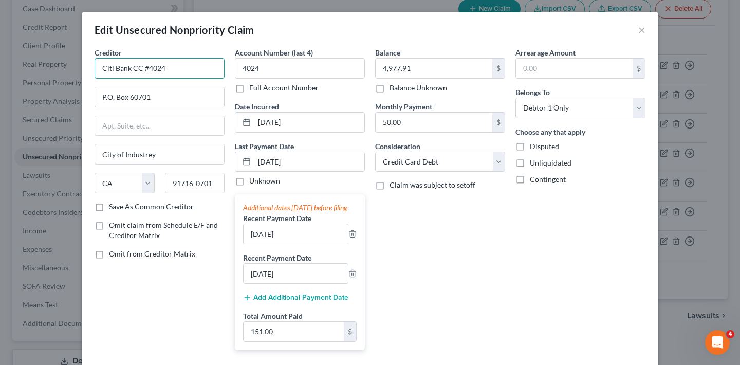
click at [197, 65] on input "Citi Bank CC #4024" at bounding box center [160, 68] width 130 height 21
drag, startPoint x: 134, startPoint y: 71, endPoint x: 119, endPoint y: 71, distance: 15.4
click at [119, 71] on input "Citi Bank" at bounding box center [160, 68] width 130 height 21
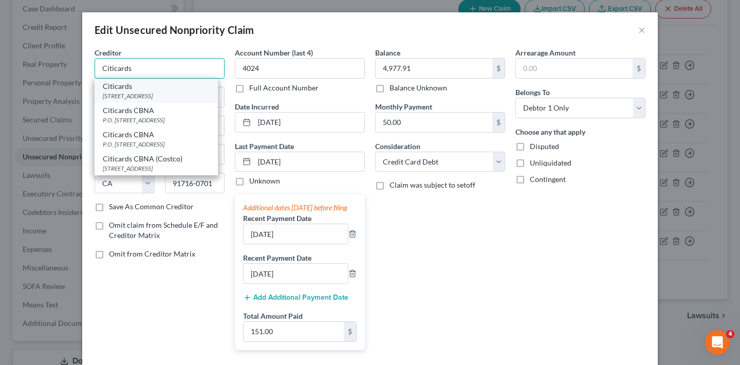
type input "Citicards"
click at [150, 92] on div "[STREET_ADDRESS]" at bounding box center [156, 95] width 107 height 9
type input "PO Box 6217"
type input "[GEOGRAPHIC_DATA]"
select select "43"
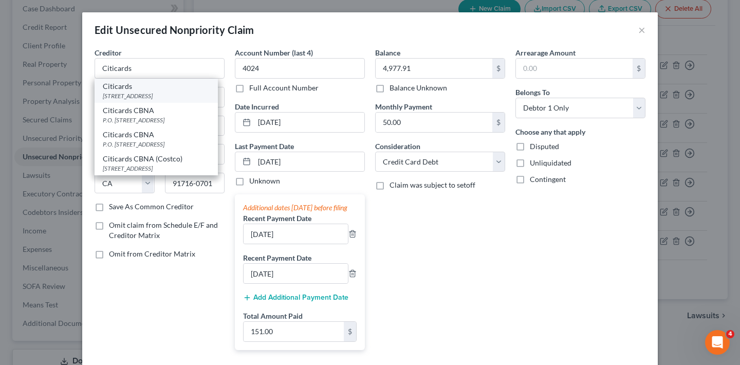
type input "57117"
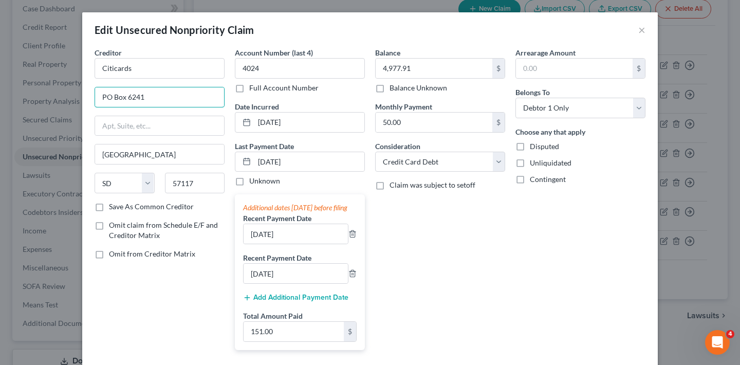
type input "PO Box 6241"
click at [109, 209] on label "Save As Common Creditor" at bounding box center [151, 206] width 85 height 10
click at [113, 208] on input "Save As Common Creditor" at bounding box center [116, 204] width 7 height 7
checkbox input "true"
click at [305, 162] on input "[DATE]" at bounding box center [309, 162] width 110 height 20
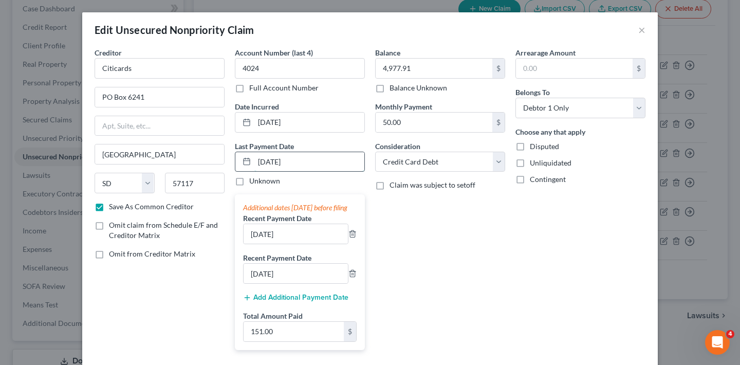
click at [305, 162] on input "[DATE]" at bounding box center [309, 162] width 110 height 20
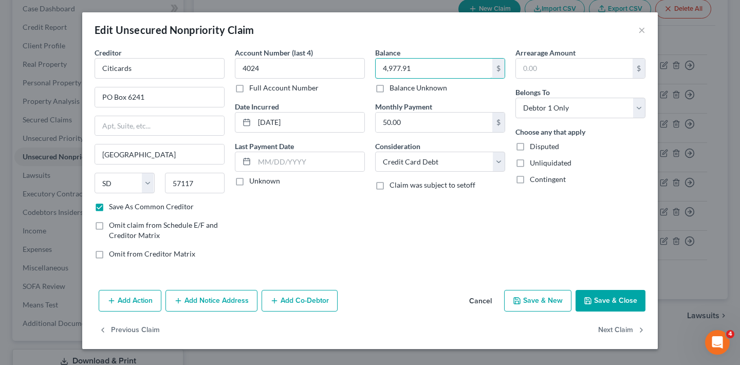
drag, startPoint x: 387, startPoint y: 65, endPoint x: 372, endPoint y: 65, distance: 14.9
click at [372, 65] on div "Balance 4,977.91 $ Balance Unknown Balance Undetermined 4,977.91 $ Balance Unkn…" at bounding box center [440, 157] width 140 height 220
type input "5,060"
click at [630, 300] on button "Save & Close" at bounding box center [610, 301] width 70 height 22
checkbox input "false"
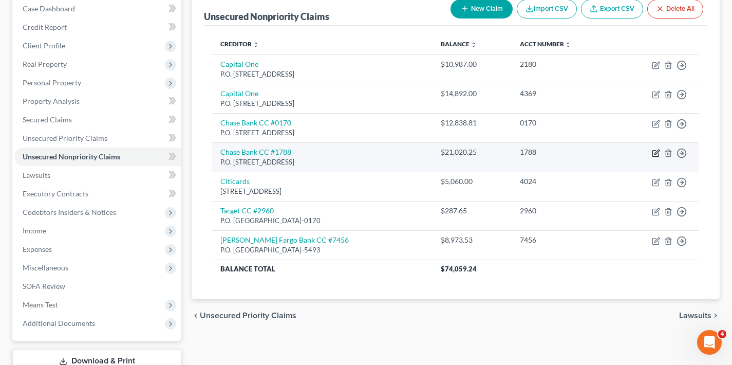
click at [656, 154] on icon "button" at bounding box center [656, 153] width 8 height 8
select select "14"
select select "2"
select select "0"
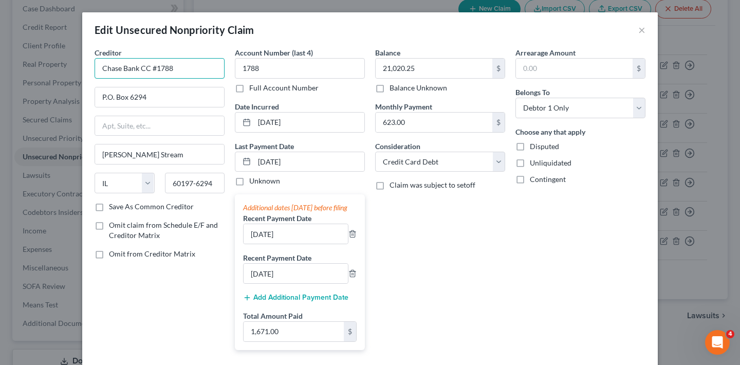
click at [180, 71] on input "Chase Bank CC #1788" at bounding box center [160, 68] width 130 height 21
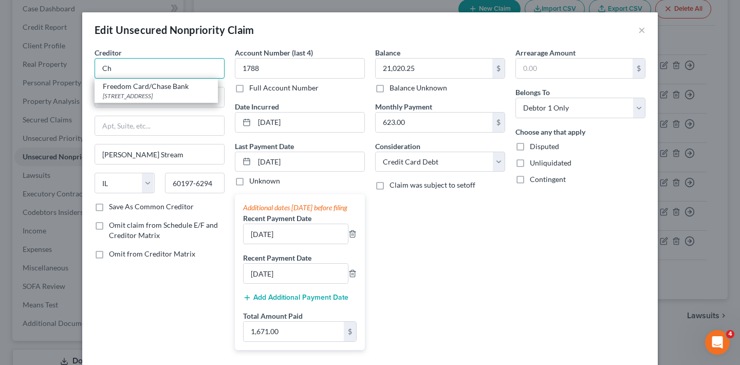
type input "C"
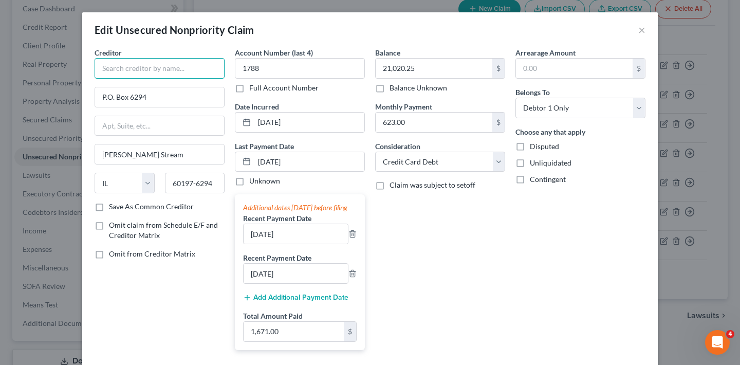
type input "j"
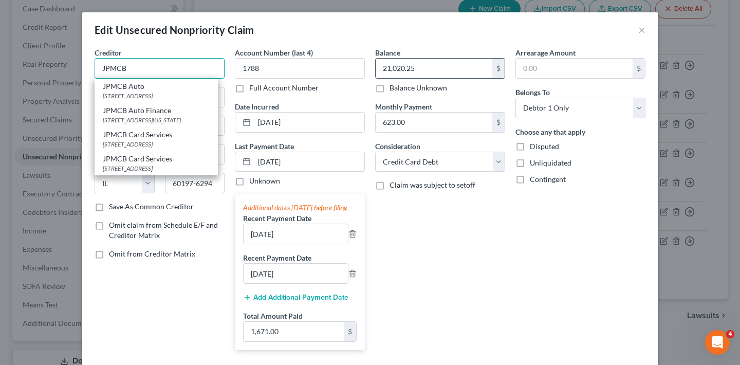
type input "JPMCB"
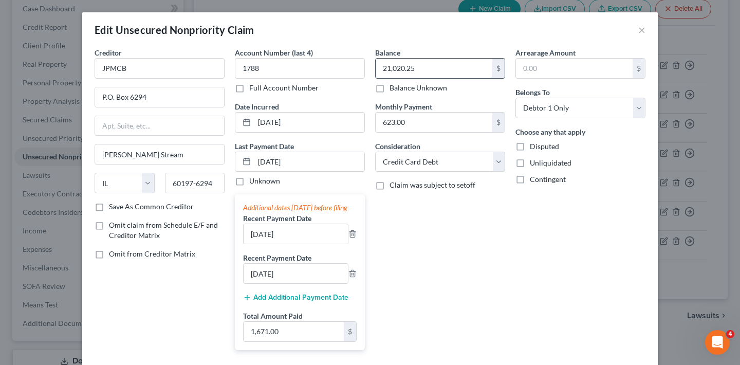
drag, startPoint x: 418, startPoint y: 68, endPoint x: 371, endPoint y: 68, distance: 47.3
click at [375, 68] on div "21,020.25 $" at bounding box center [440, 68] width 130 height 21
type input "21,771"
click at [169, 72] on input "JPMCB" at bounding box center [160, 68] width 130 height 21
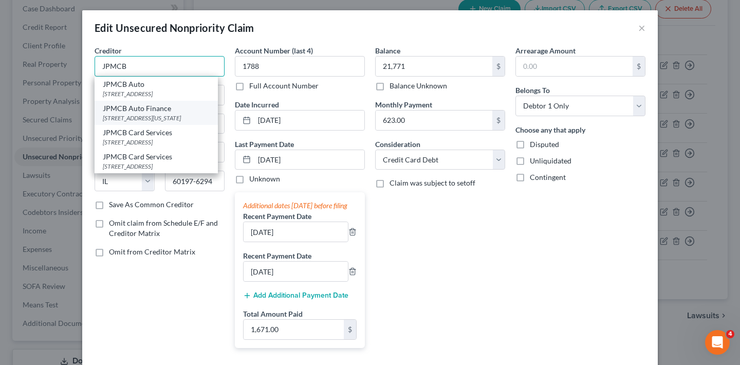
scroll to position [4, 0]
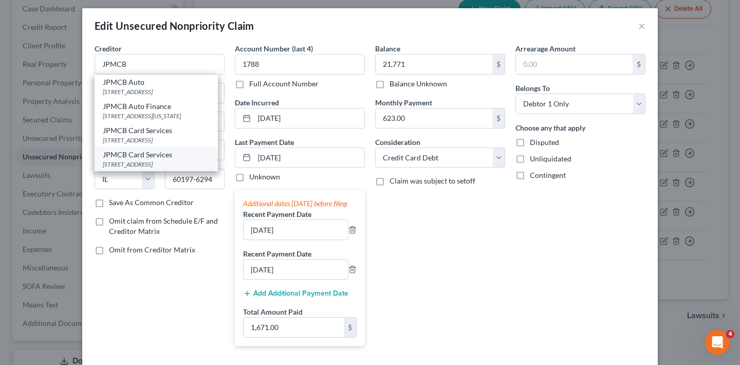
click at [147, 160] on div "JPMCB Card Services" at bounding box center [156, 154] width 107 height 10
type input "JPMCB Card Services"
type input "PO BOX 15369"
type input "Wilmington"
select select "7"
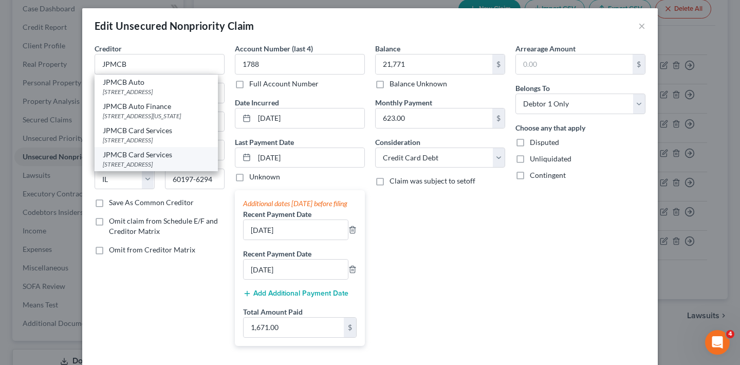
type input "19850"
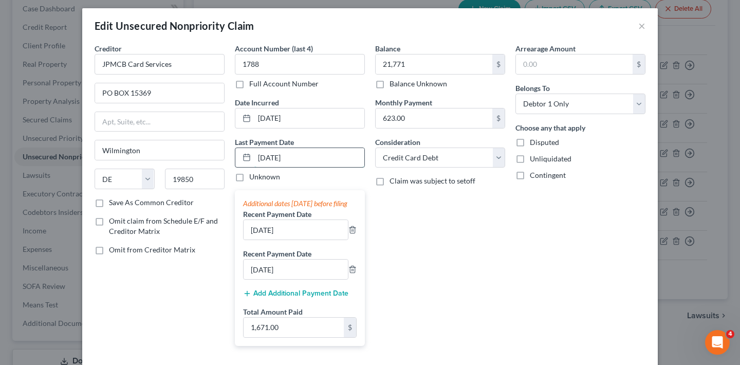
click at [306, 159] on input "[DATE]" at bounding box center [309, 158] width 110 height 20
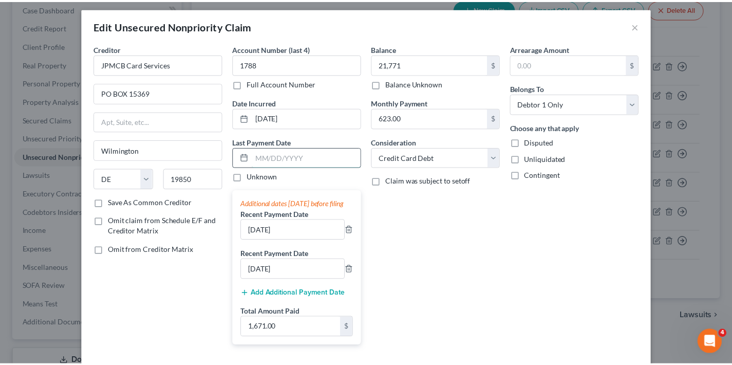
scroll to position [0, 0]
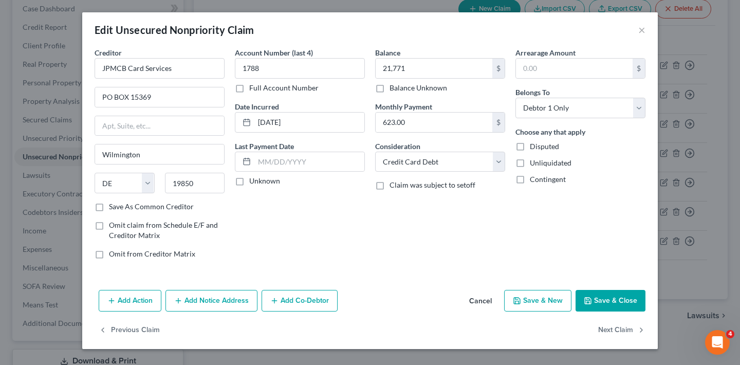
click at [611, 293] on button "Save & Close" at bounding box center [610, 301] width 70 height 22
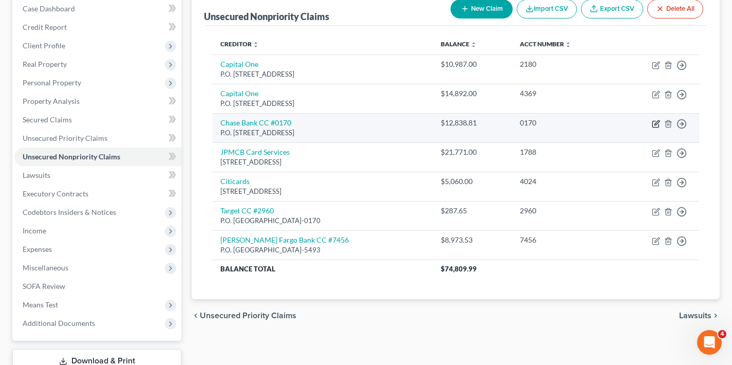
click at [656, 122] on icon "button" at bounding box center [656, 122] width 5 height 5
select select "14"
select select "0"
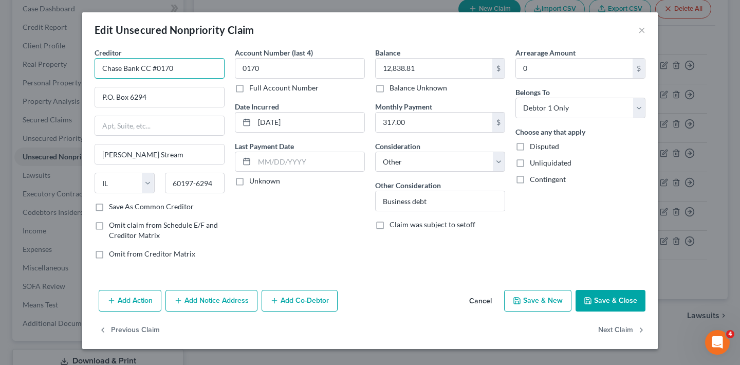
drag, startPoint x: 184, startPoint y: 69, endPoint x: 68, endPoint y: 67, distance: 116.1
click at [68, 67] on div "Edit Unsecured Nonpriority Claim × Creditor * Chase Bank CC #0170 P.O. Box 6294…" at bounding box center [370, 182] width 740 height 365
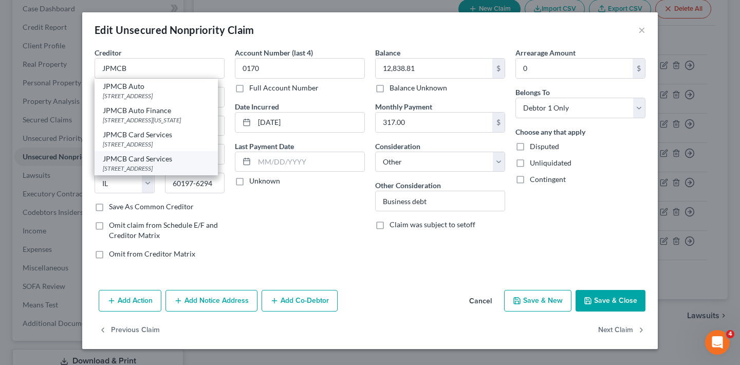
click at [164, 173] on div "[STREET_ADDRESS]" at bounding box center [156, 168] width 107 height 9
type input "JPMCB Card Services"
type input "PO BOX 15369"
type input "Wilmington"
select select "7"
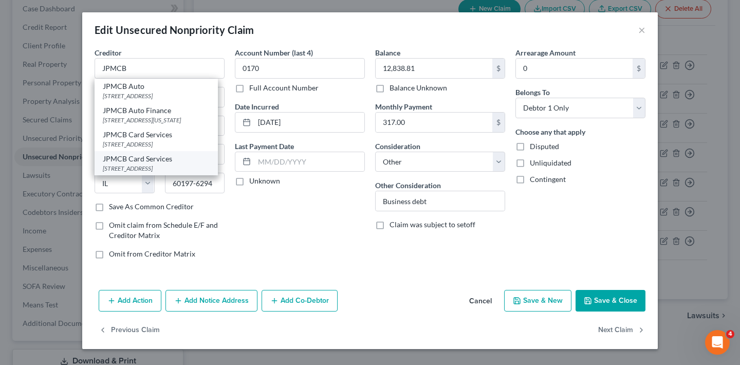
type input "19850"
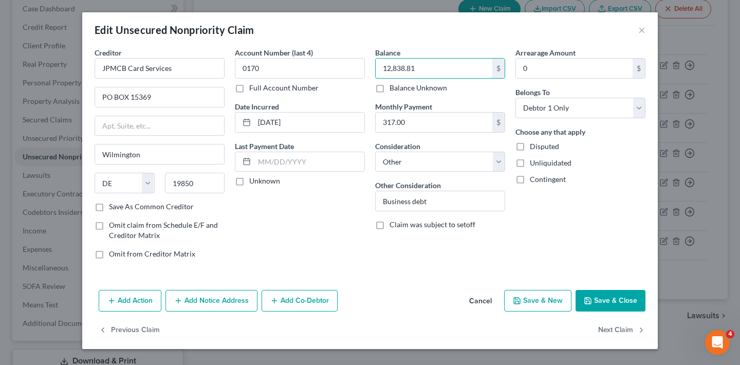
drag, startPoint x: 420, startPoint y: 69, endPoint x: 367, endPoint y: 69, distance: 52.4
click at [367, 69] on div "Creditor * JPMCB Card Services PO BOX [GEOGRAPHIC_DATA] [US_STATE] AK AR AZ CA …" at bounding box center [369, 157] width 561 height 220
type input "13,259"
click at [618, 303] on button "Save & Close" at bounding box center [610, 301] width 70 height 22
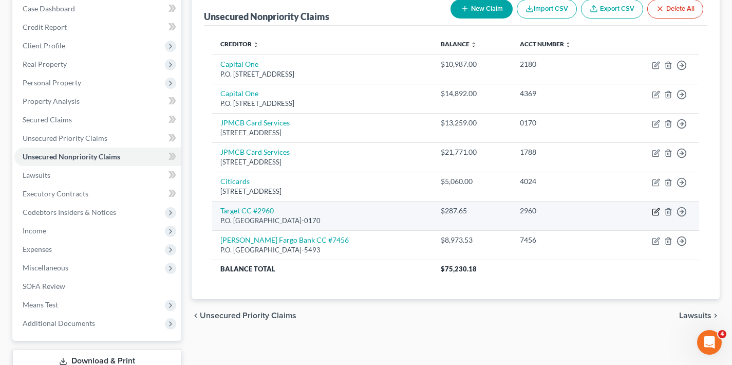
click at [655, 211] on icon "button" at bounding box center [656, 210] width 5 height 5
select select "45"
select select "2"
select select "0"
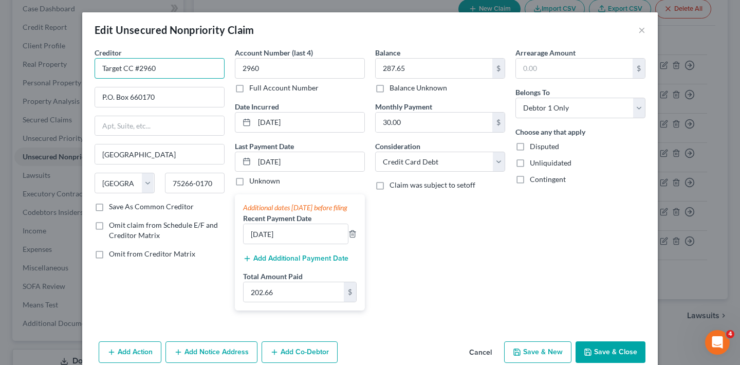
drag, startPoint x: 159, startPoint y: 68, endPoint x: 83, endPoint y: 68, distance: 76.0
click at [83, 68] on div "Creditor * Target CC #2960 P.O. [GEOGRAPHIC_DATA] [US_STATE] AK AR AZ CA CO CT …" at bounding box center [369, 192] width 575 height 290
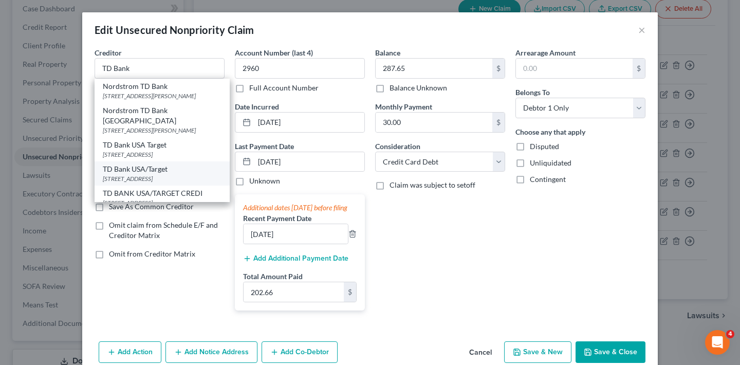
click at [147, 182] on div "[STREET_ADDRESS]" at bounding box center [162, 178] width 119 height 9
type input "TD Bank USA/Target"
type input "P O Box 673"
type input "[GEOGRAPHIC_DATA]"
select select "24"
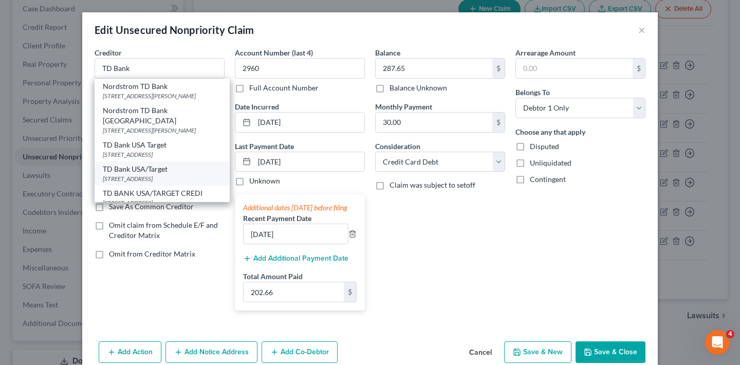
type input "55440"
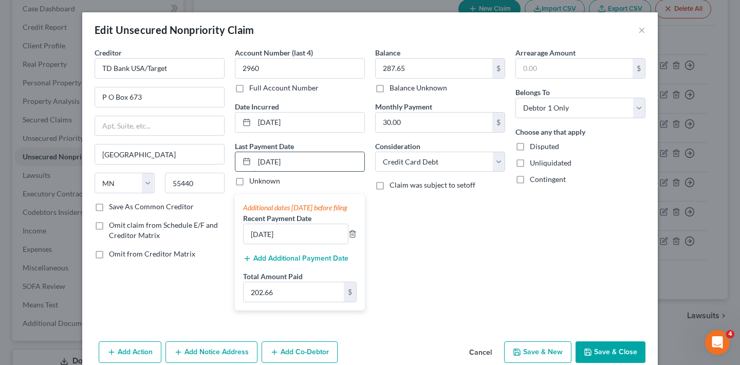
click at [308, 161] on input "[DATE]" at bounding box center [309, 162] width 110 height 20
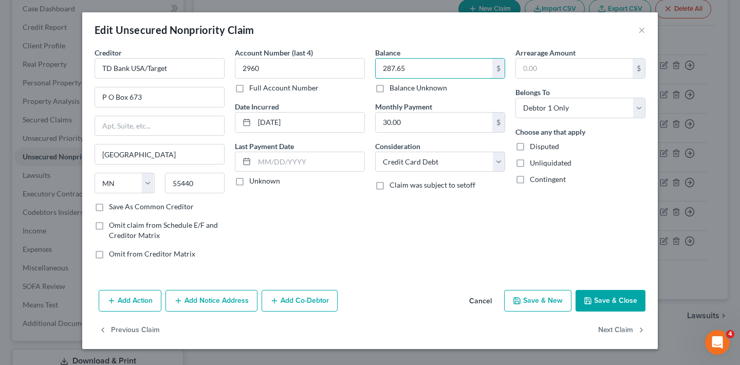
drag, startPoint x: 412, startPoint y: 70, endPoint x: 370, endPoint y: 68, distance: 42.1
click at [371, 69] on div "Balance 287.65 $ Balance Unknown Balance Undetermined 287.65 $ Balance Unknown …" at bounding box center [440, 157] width 140 height 220
type input "373"
click at [619, 297] on button "Save & Close" at bounding box center [610, 301] width 70 height 22
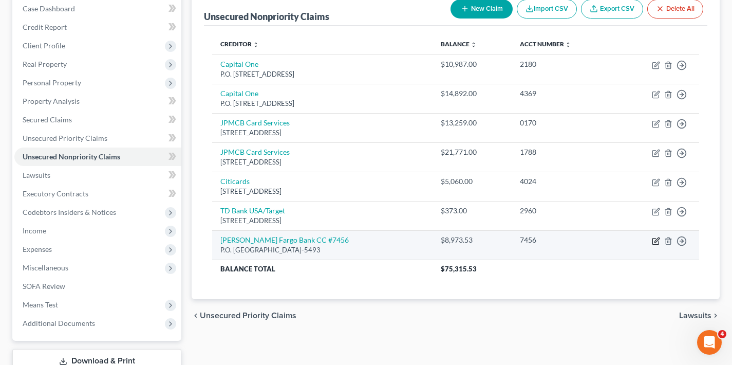
click at [655, 238] on icon "button" at bounding box center [655, 241] width 6 height 6
select select "4"
select select "14"
select select "0"
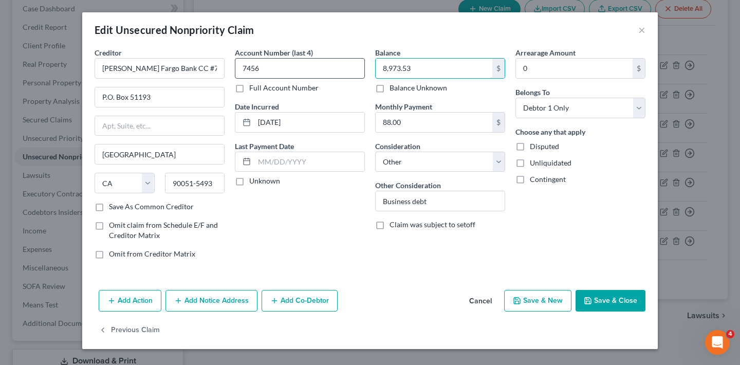
drag, startPoint x: 426, startPoint y: 68, endPoint x: 338, endPoint y: 69, distance: 88.4
click at [338, 69] on div "Creditor * [PERSON_NAME] Fargo Bank CC #7456 P.O. Box 51193 [GEOGRAPHIC_DATA] […" at bounding box center [369, 157] width 561 height 220
type input "9,234"
drag, startPoint x: 208, startPoint y: 70, endPoint x: 154, endPoint y: 70, distance: 54.4
click at [154, 70] on input "[PERSON_NAME] Fargo Bank CC #7456" at bounding box center [160, 68] width 130 height 21
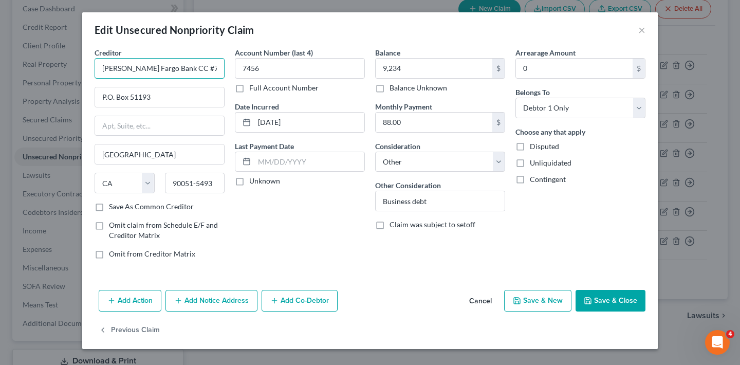
click at [207, 72] on input "[PERSON_NAME] Fargo Bank CC #7456" at bounding box center [160, 68] width 130 height 21
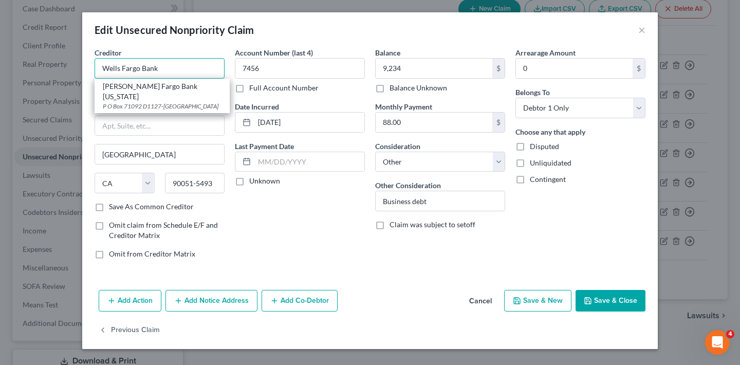
drag, startPoint x: 208, startPoint y: 72, endPoint x: 101, endPoint y: 70, distance: 106.9
click at [101, 70] on input "Wells Fargo Bank" at bounding box center [160, 68] width 130 height 21
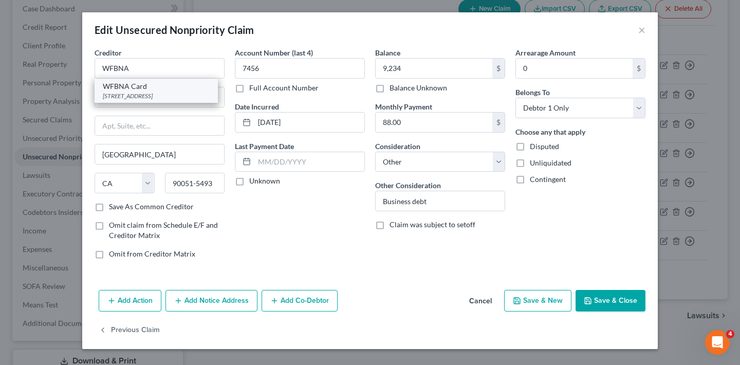
click at [138, 92] on div "[STREET_ADDRESS]" at bounding box center [156, 95] width 107 height 9
type input "WFBNA Card"
type input "PO Box 393"
type input "[GEOGRAPHIC_DATA]"
select select "24"
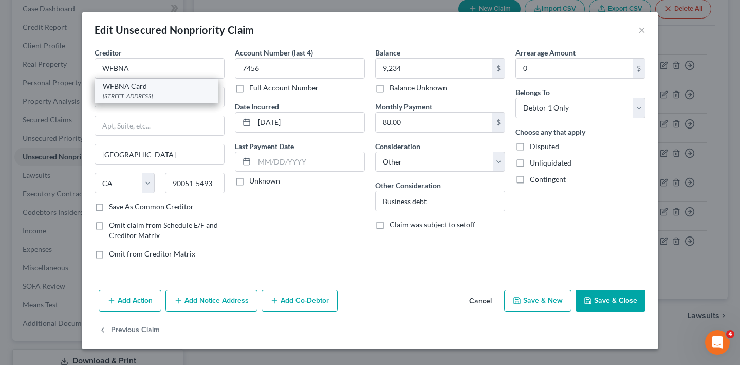
type input "55480"
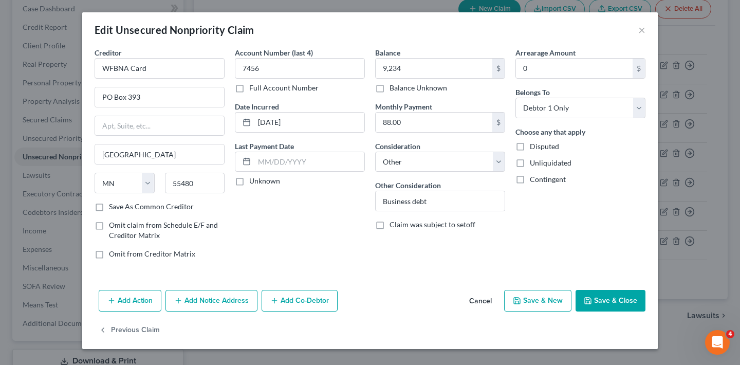
click at [610, 300] on button "Save & Close" at bounding box center [610, 301] width 70 height 22
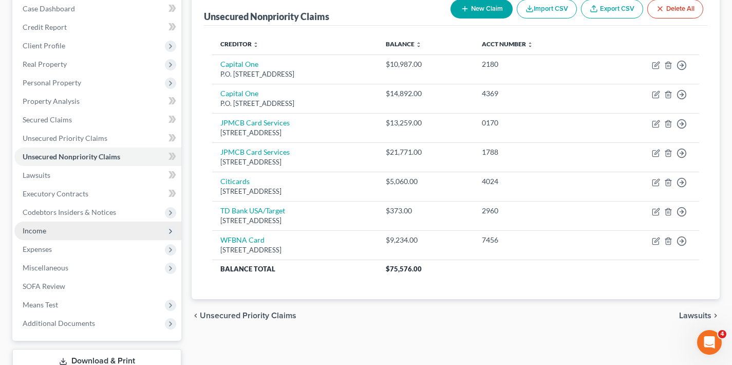
click at [42, 232] on span "Income" at bounding box center [35, 230] width 24 height 9
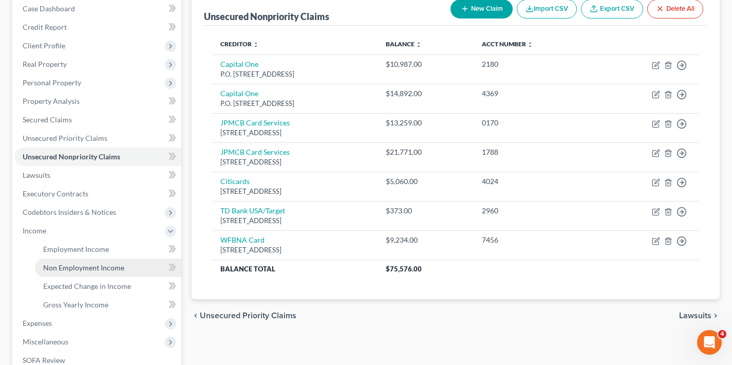
click at [91, 271] on span "Non Employment Income" at bounding box center [83, 267] width 81 height 9
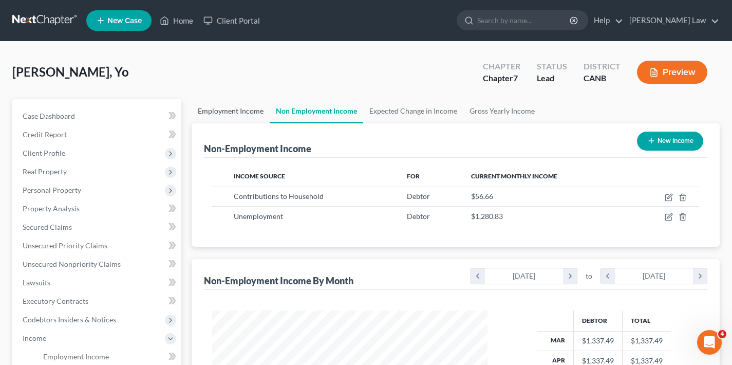
click at [230, 111] on link "Employment Income" at bounding box center [231, 111] width 78 height 25
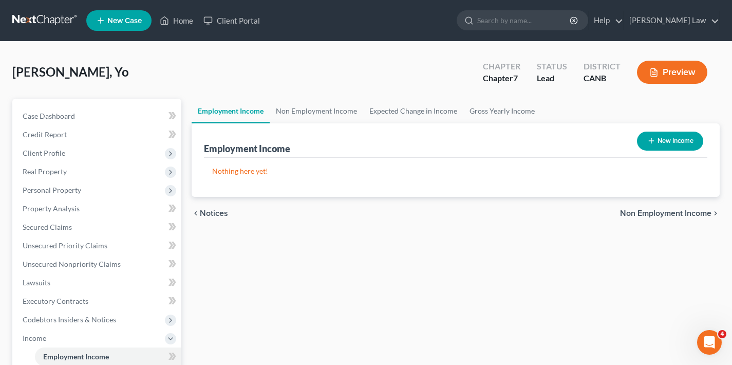
click at [663, 139] on button "New Income" at bounding box center [670, 140] width 66 height 19
select select "0"
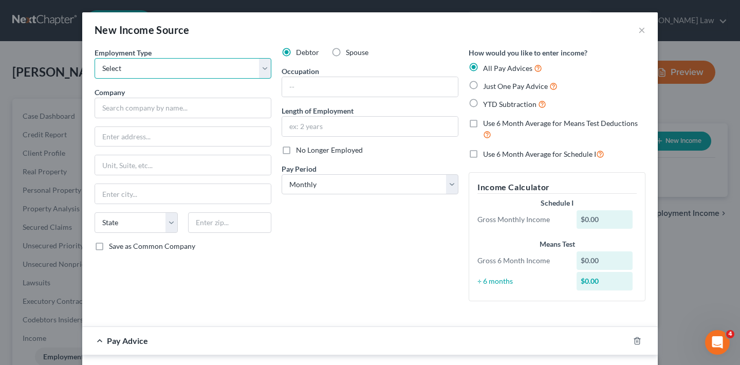
select select "0"
click at [324, 89] on input "text" at bounding box center [370, 87] width 176 height 20
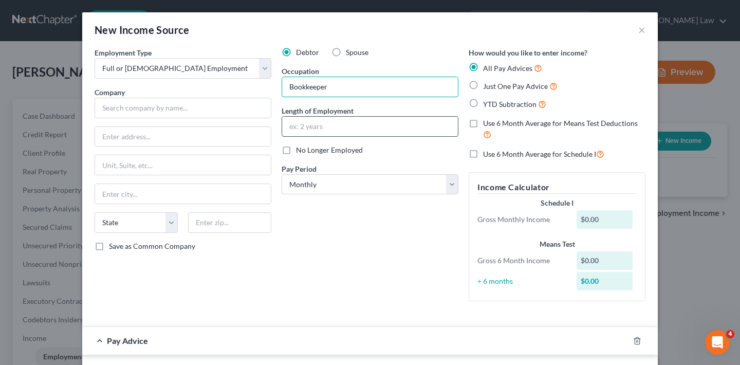
type input "Bookkeeper"
click at [321, 129] on input "text" at bounding box center [370, 127] width 176 height 20
type input "1 month"
click at [483, 85] on label "Just One Pay Advice" at bounding box center [520, 86] width 74 height 12
click at [487, 85] on input "Just One Pay Advice" at bounding box center [490, 83] width 7 height 7
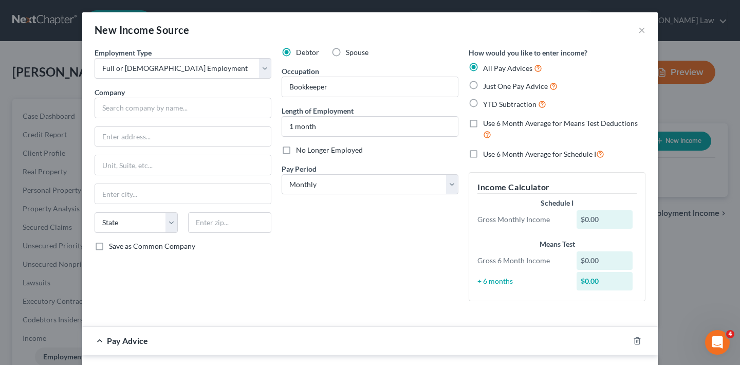
radio input "true"
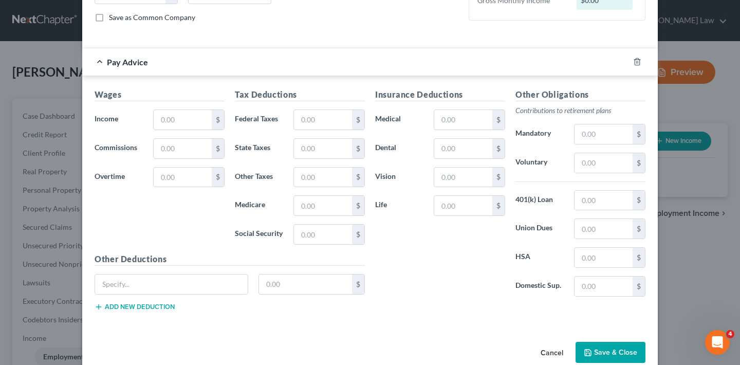
scroll to position [217, 0]
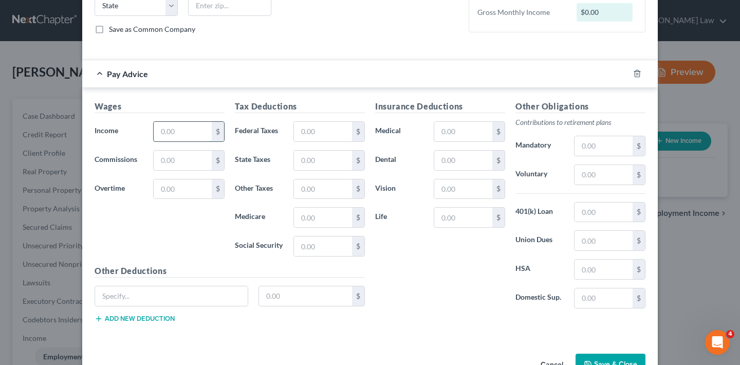
click at [184, 133] on input "text" at bounding box center [183, 132] width 58 height 20
type input "1,000"
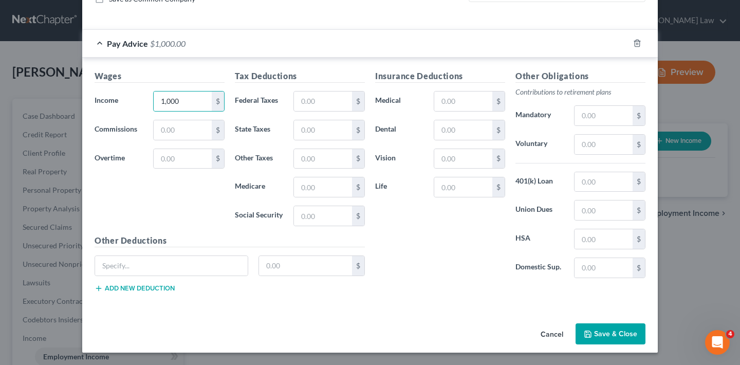
click at [619, 332] on button "Save & Close" at bounding box center [610, 334] width 70 height 22
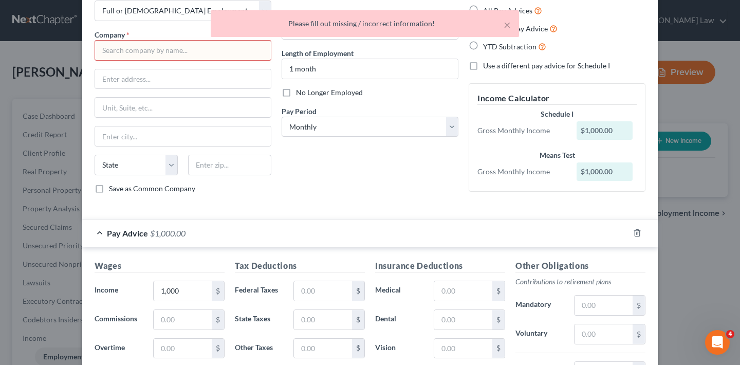
scroll to position [38, 0]
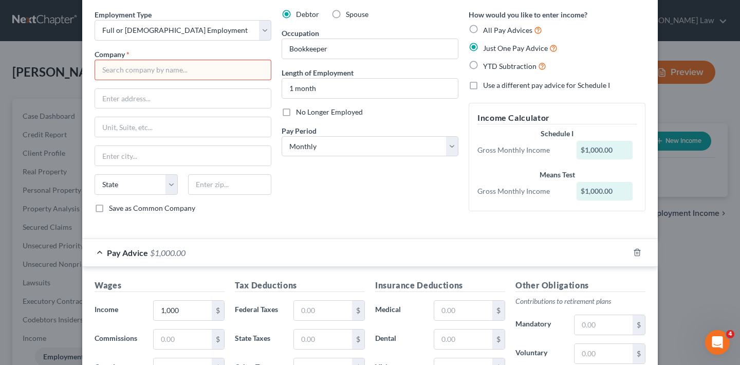
click at [244, 70] on input "text" at bounding box center [183, 70] width 177 height 21
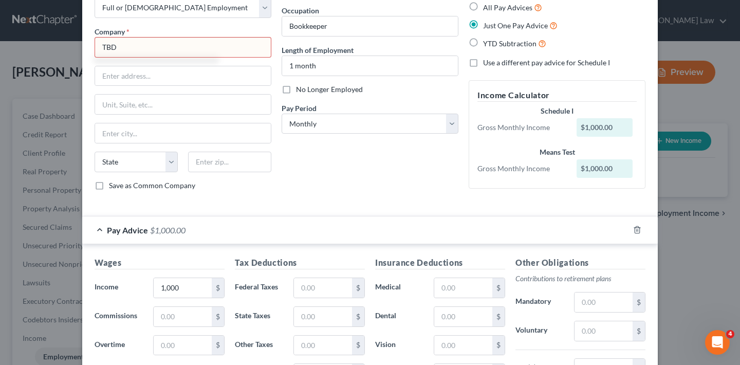
scroll to position [247, 0]
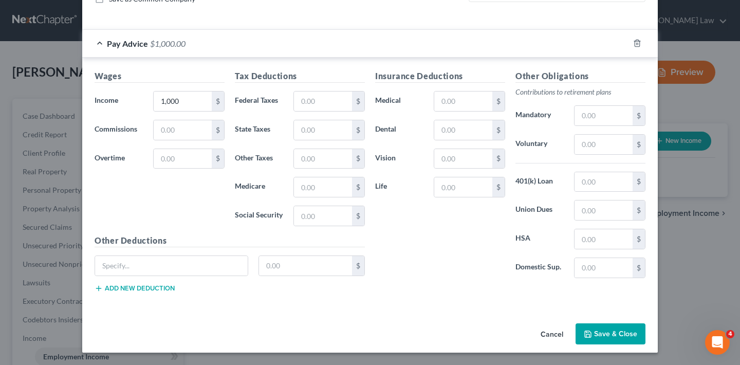
type input "TBD"
click at [622, 336] on button "Save & Close" at bounding box center [610, 334] width 70 height 22
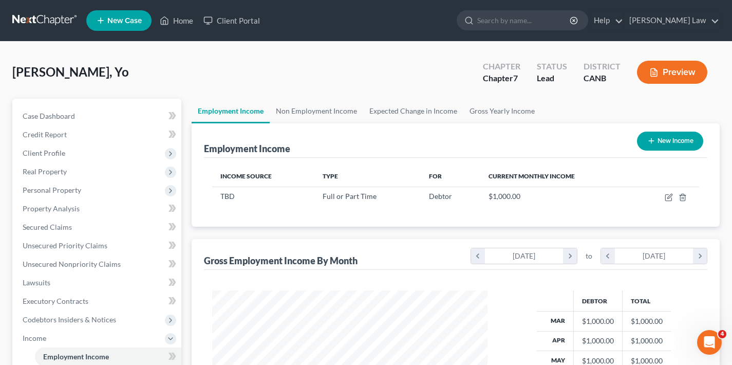
scroll to position [203, 0]
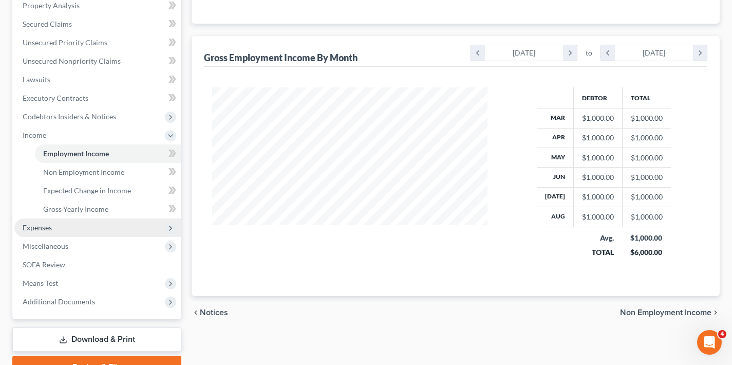
click at [47, 227] on span "Expenses" at bounding box center [37, 227] width 29 height 9
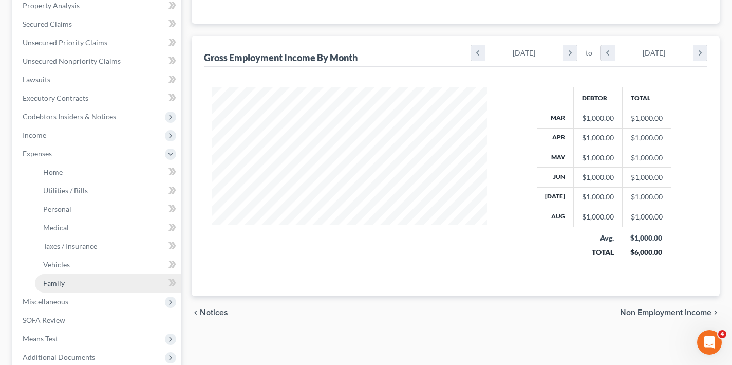
click at [61, 287] on link "Family" at bounding box center [108, 283] width 146 height 18
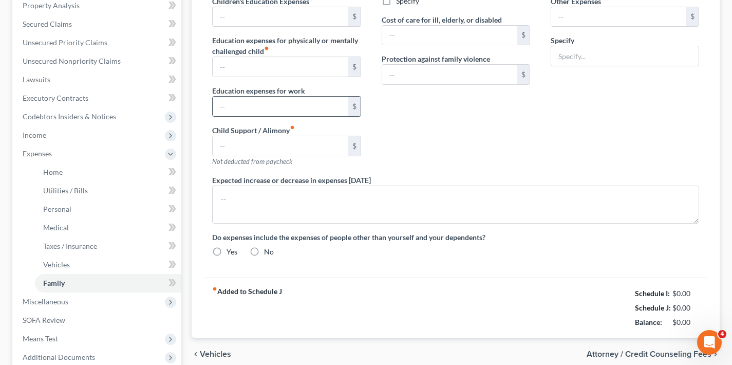
radio input "true"
